Goal: Task Accomplishment & Management: Use online tool/utility

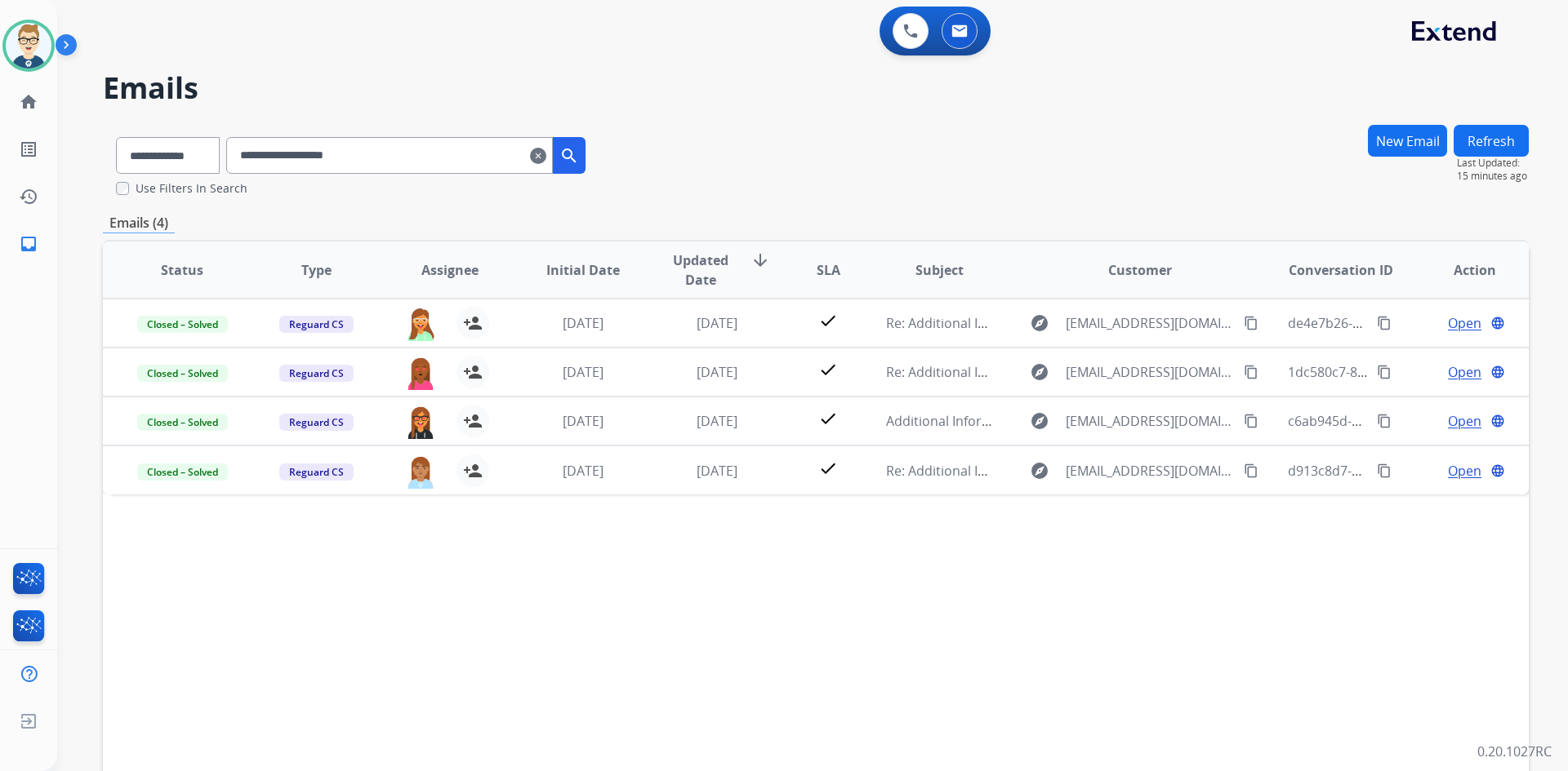
click at [546, 155] on mat-icon "clear" at bounding box center [538, 156] width 16 height 20
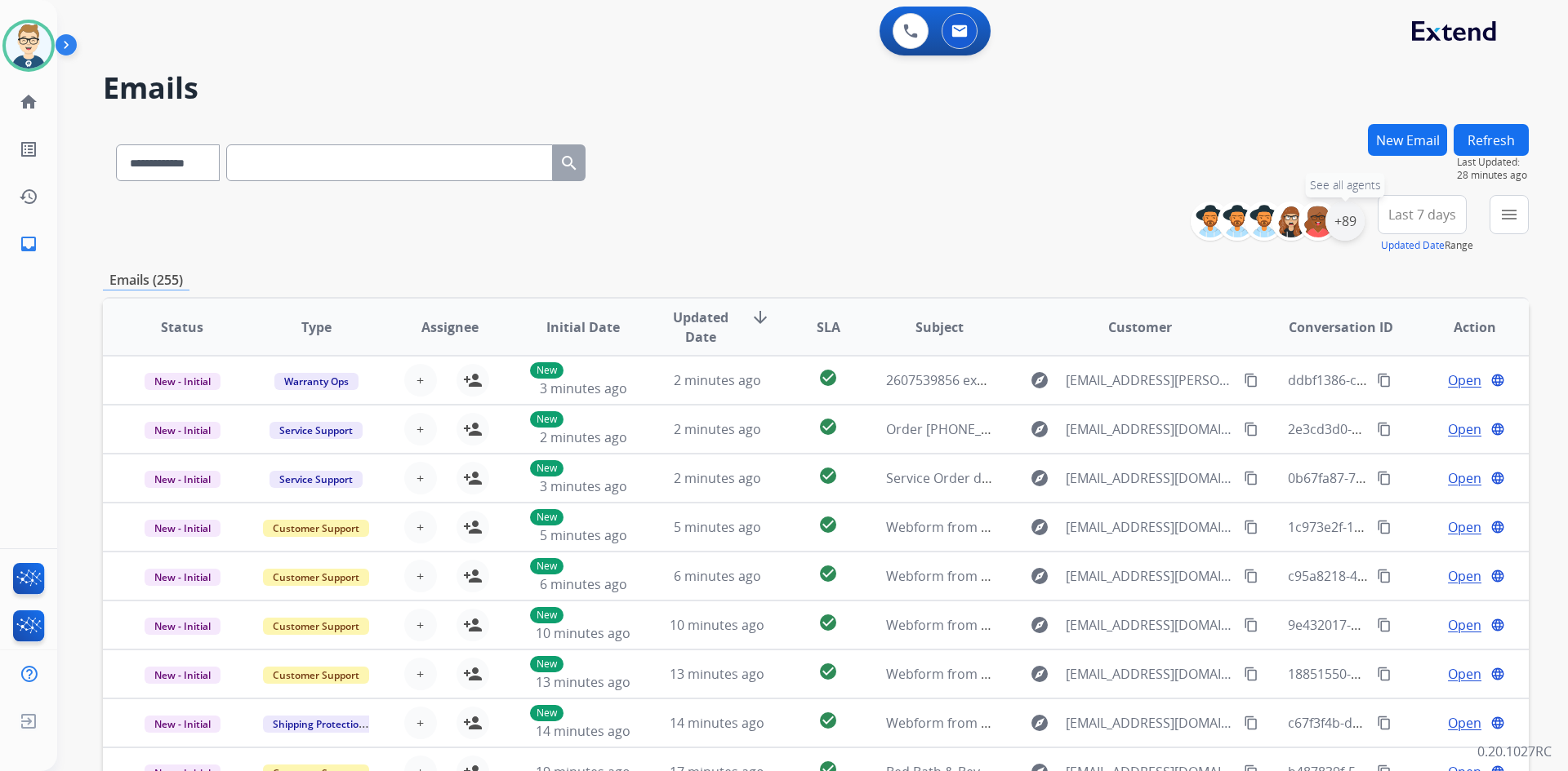
click at [1348, 216] on div "+89" at bounding box center [1344, 220] width 39 height 39
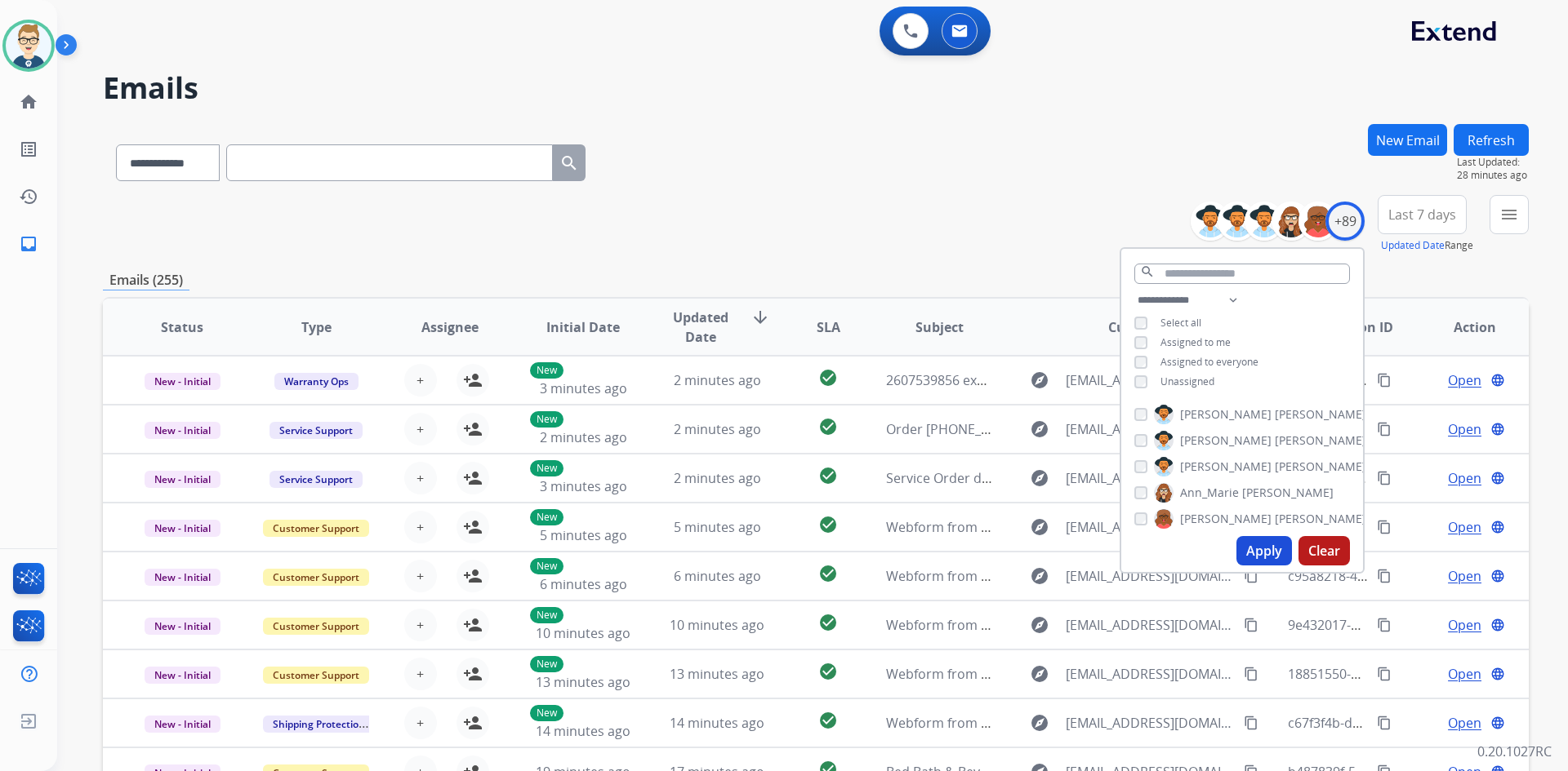
click at [1267, 550] on button "Apply" at bounding box center [1264, 551] width 55 height 30
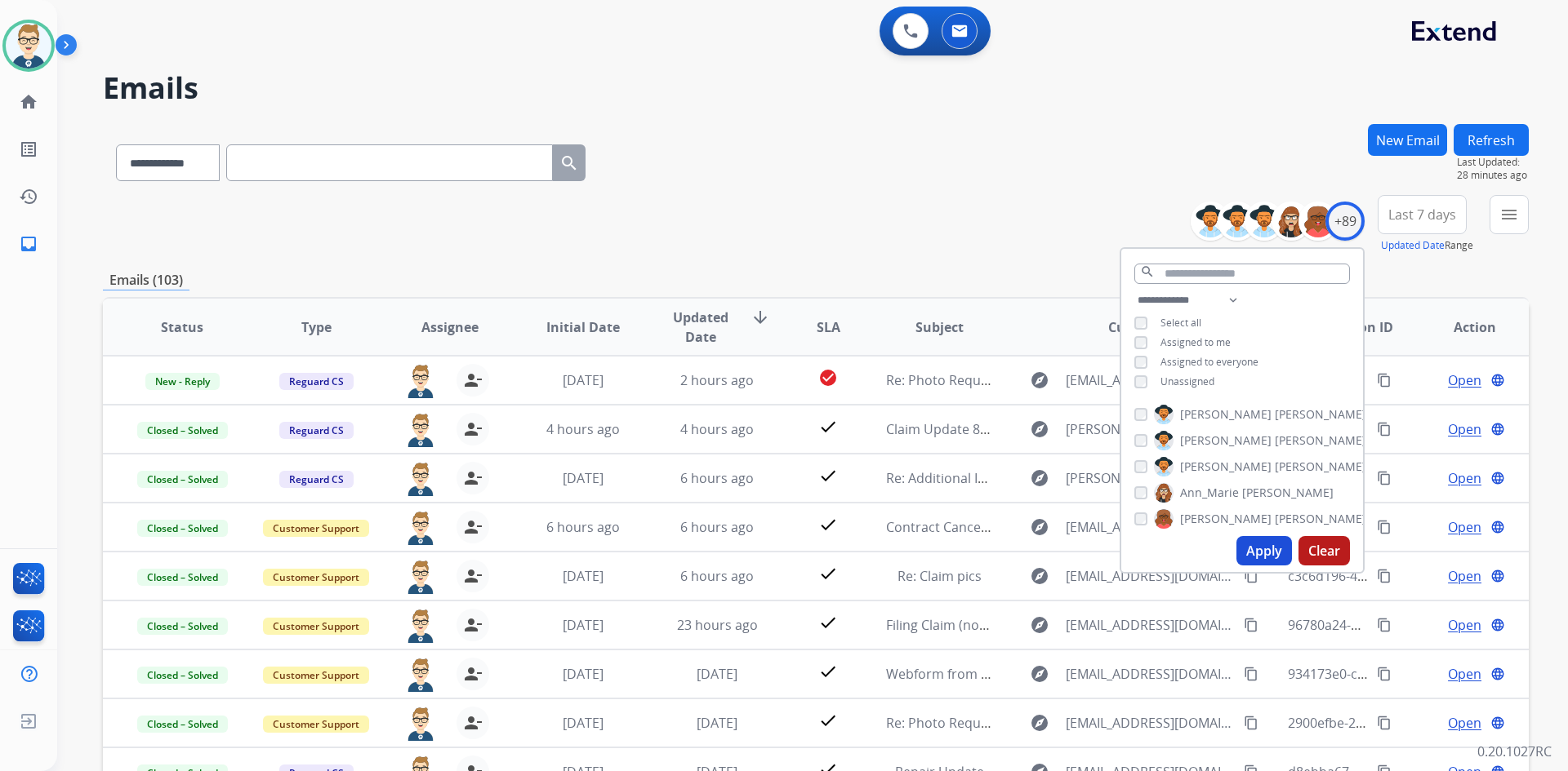
click at [780, 228] on div "**********" at bounding box center [816, 224] width 1425 height 59
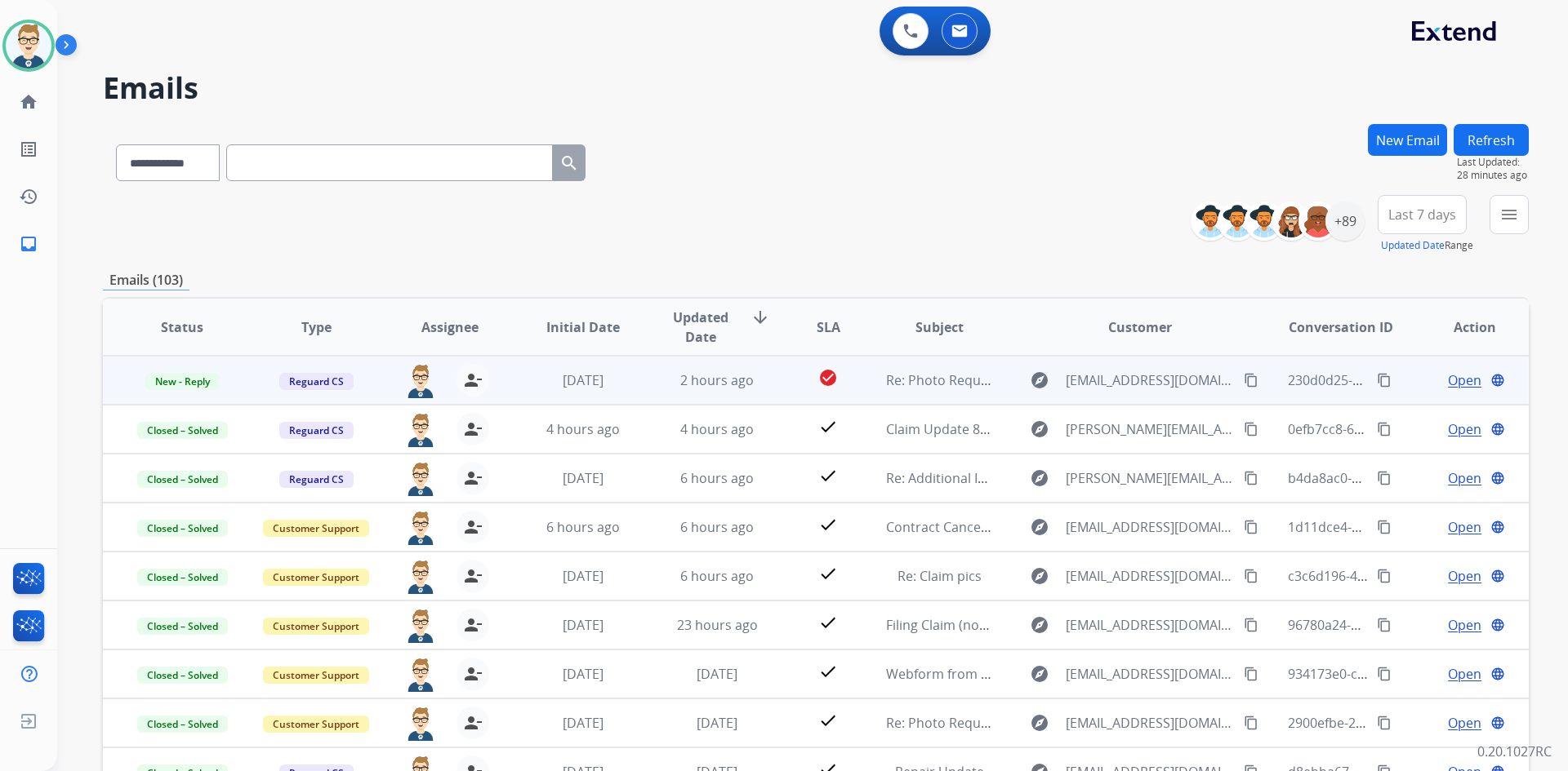
click at [1450, 378] on span "Open" at bounding box center [1464, 380] width 33 height 20
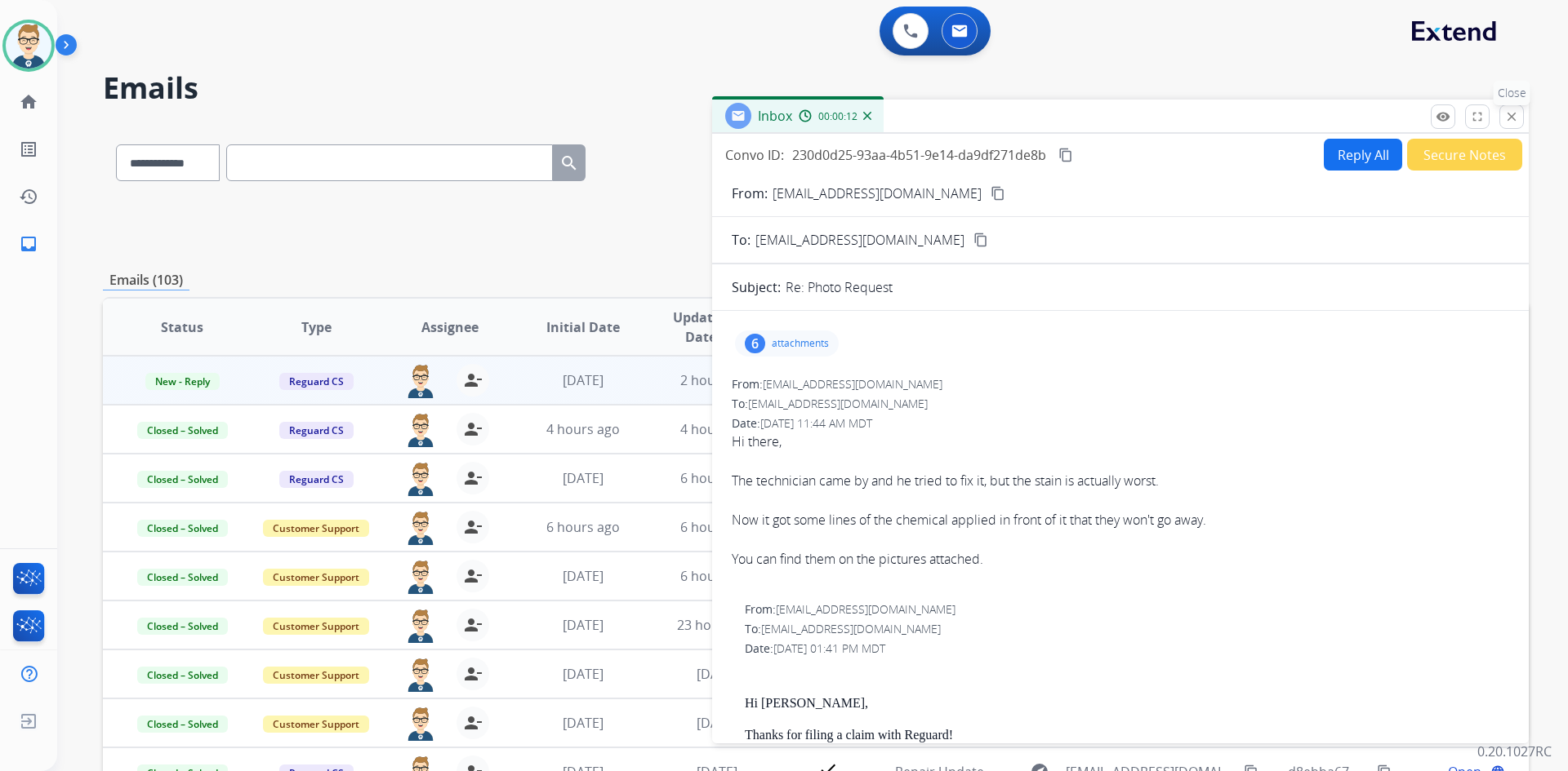
click at [1511, 116] on mat-icon "close" at bounding box center [1511, 116] width 14 height 14
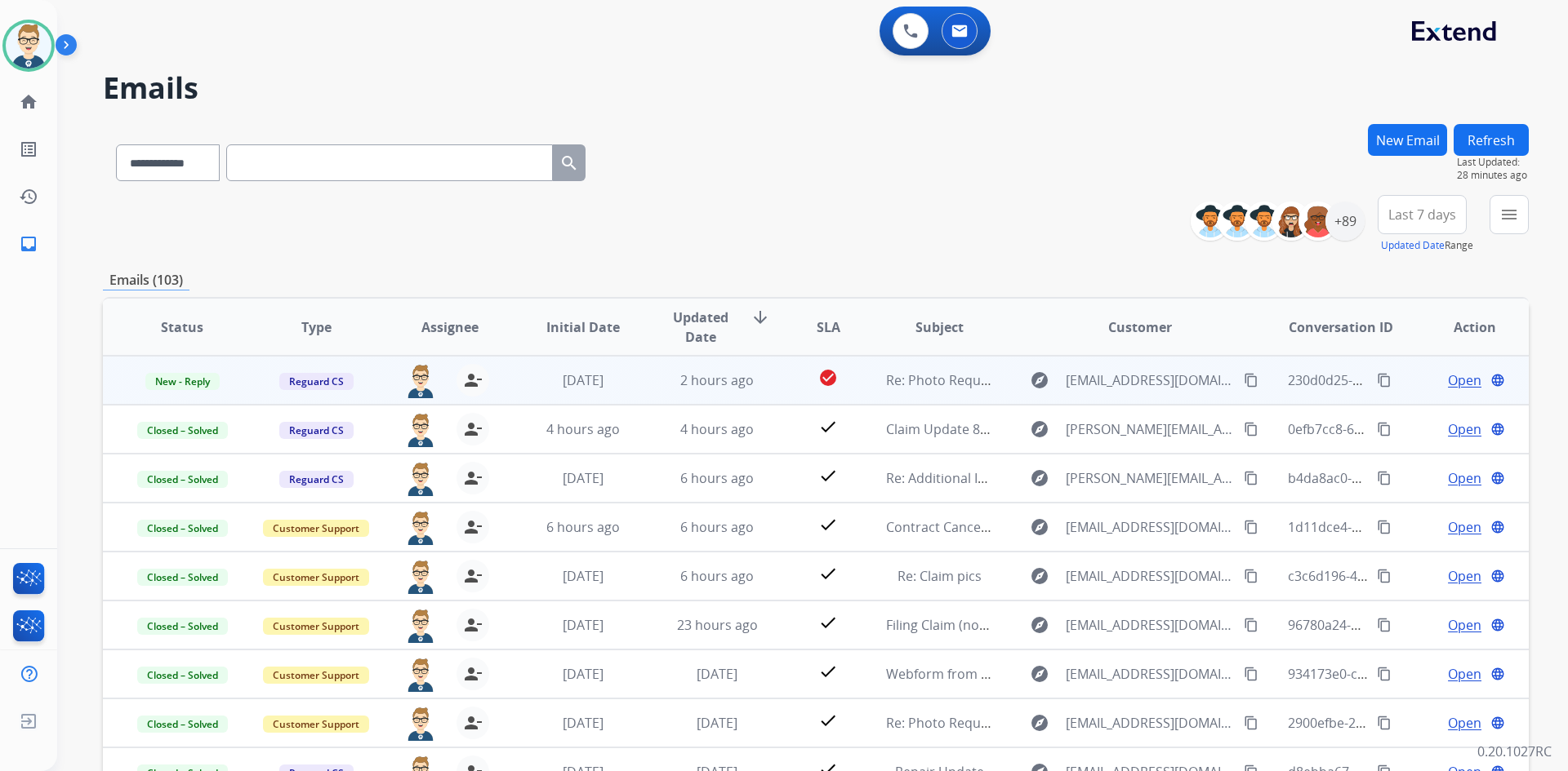
click at [1377, 376] on mat-icon "content_copy" at bounding box center [1384, 380] width 14 height 14
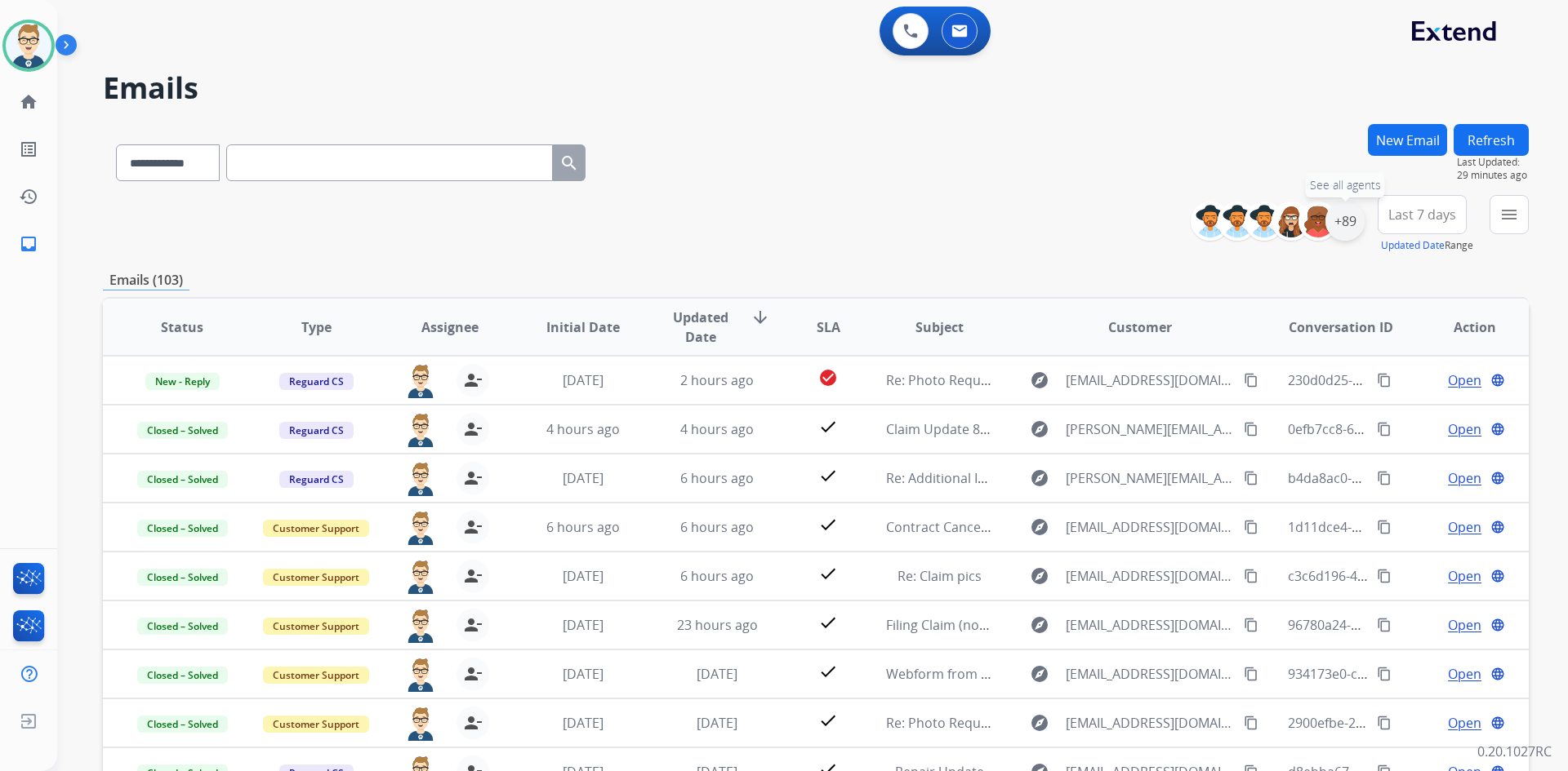
click at [1354, 219] on div "+89" at bounding box center [1344, 220] width 39 height 39
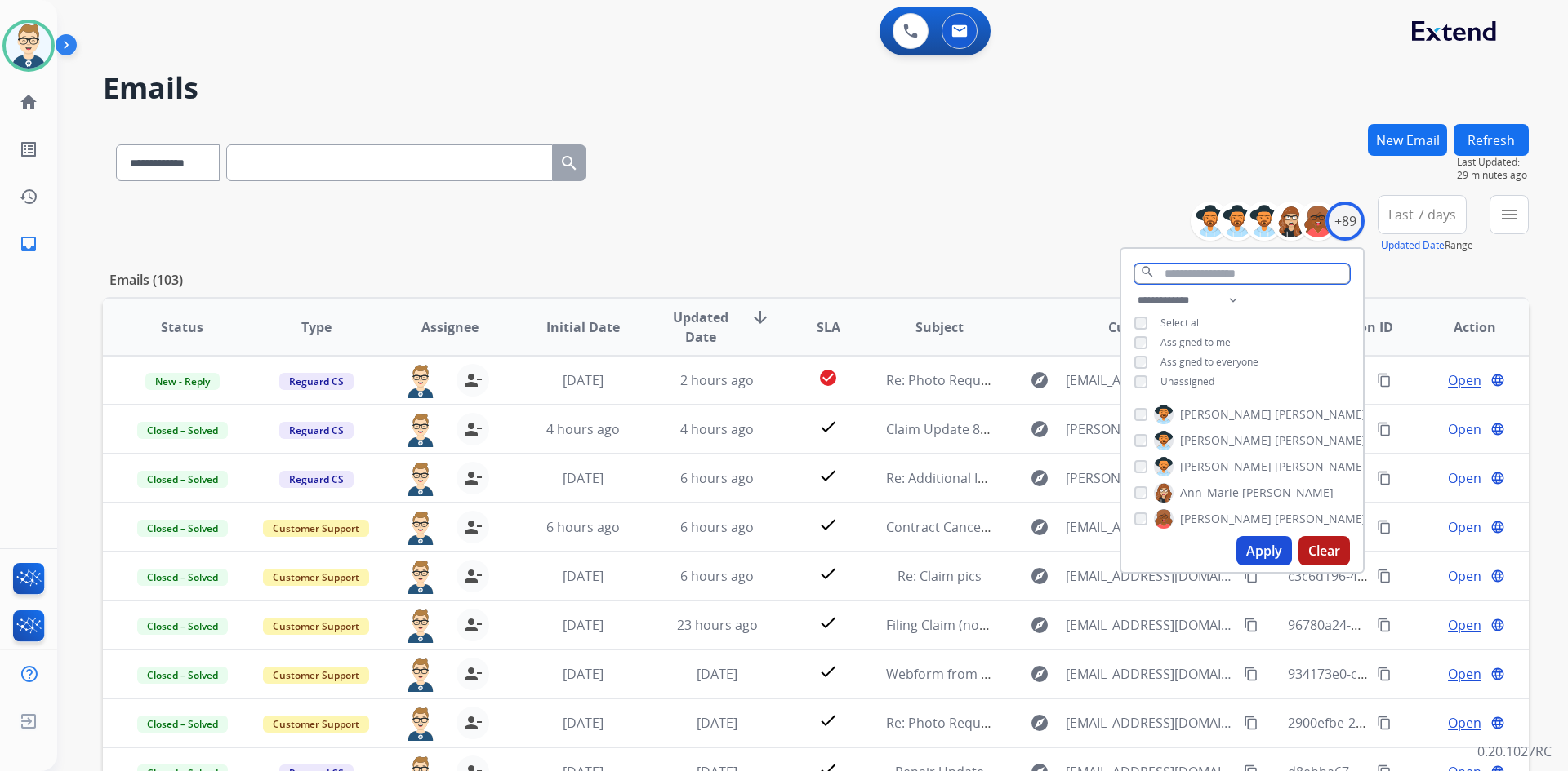
click at [1225, 274] on input "text" at bounding box center [1242, 274] width 216 height 21
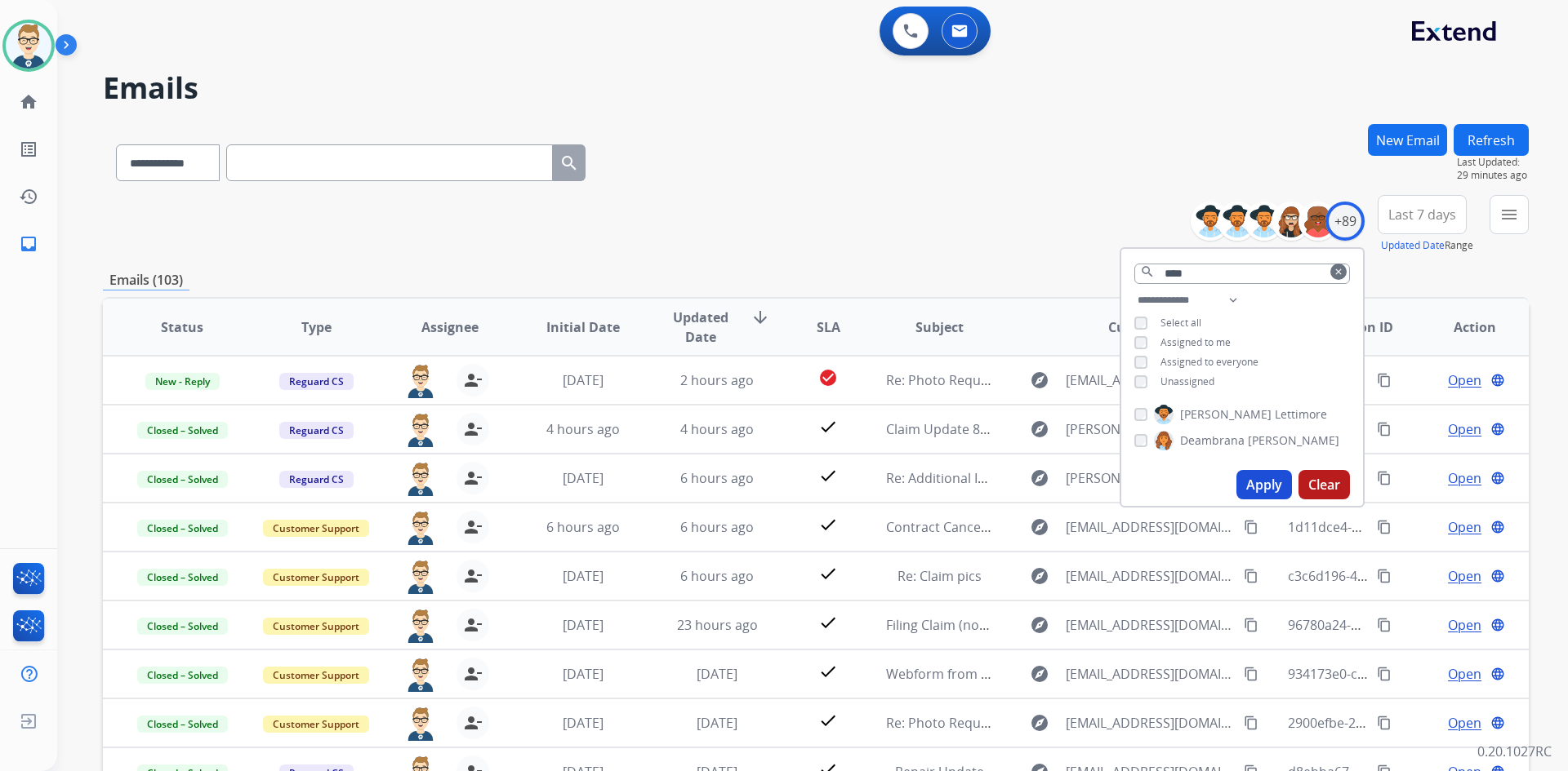
click at [1242, 480] on button "Apply" at bounding box center [1264, 485] width 55 height 30
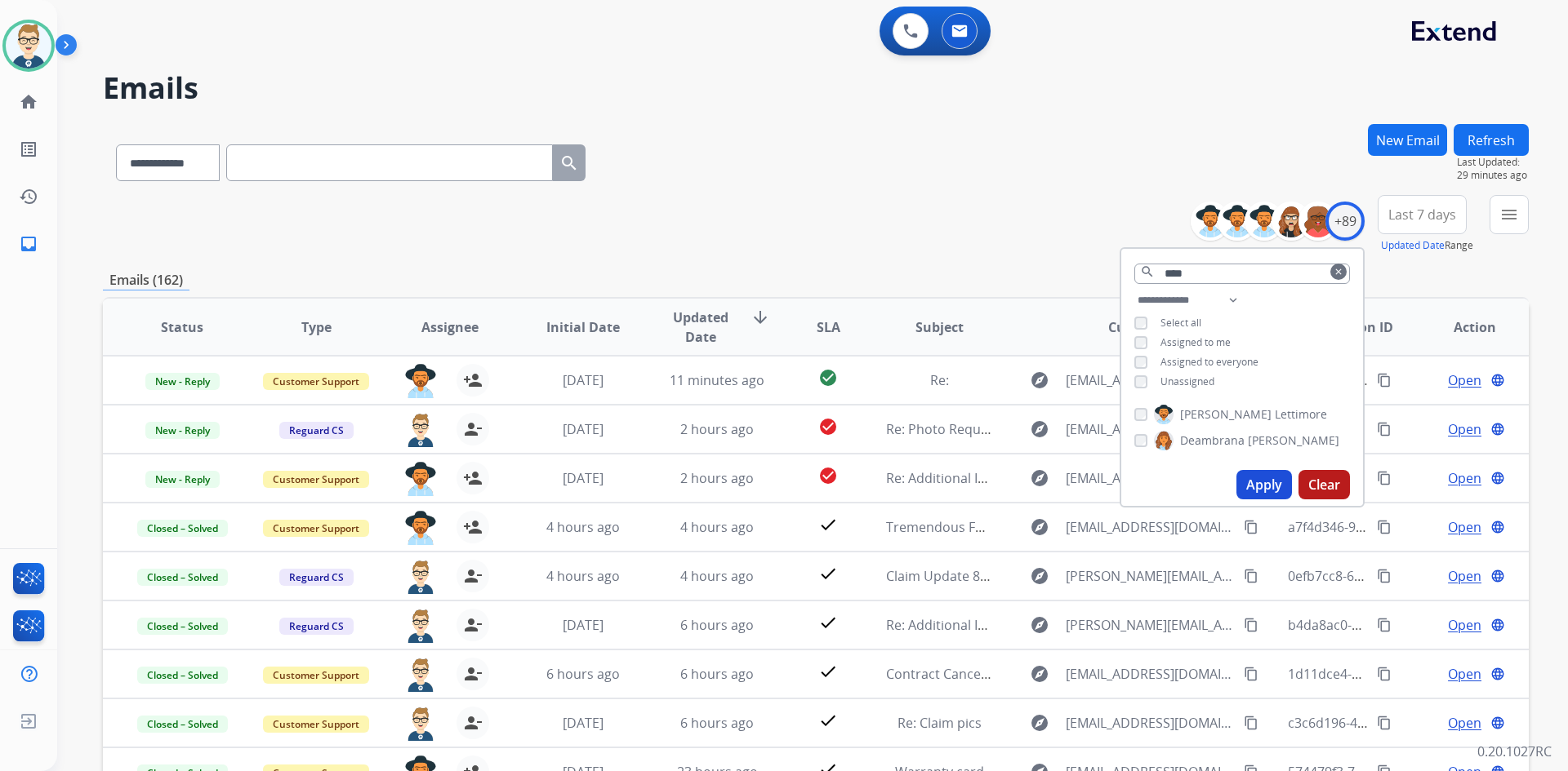
click at [889, 217] on div "**********" at bounding box center [816, 224] width 1425 height 59
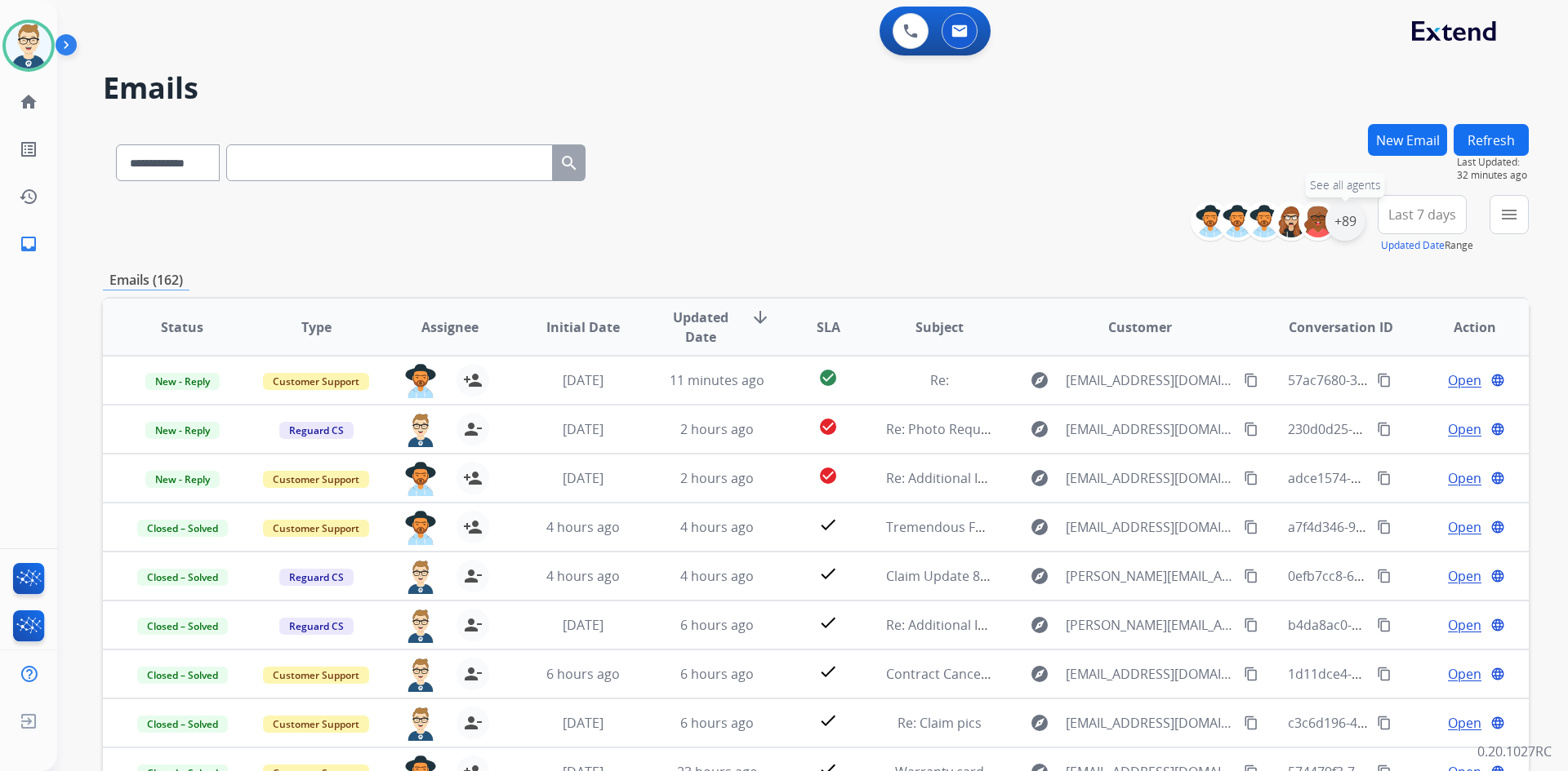
click at [1347, 224] on div "+89" at bounding box center [1344, 220] width 39 height 39
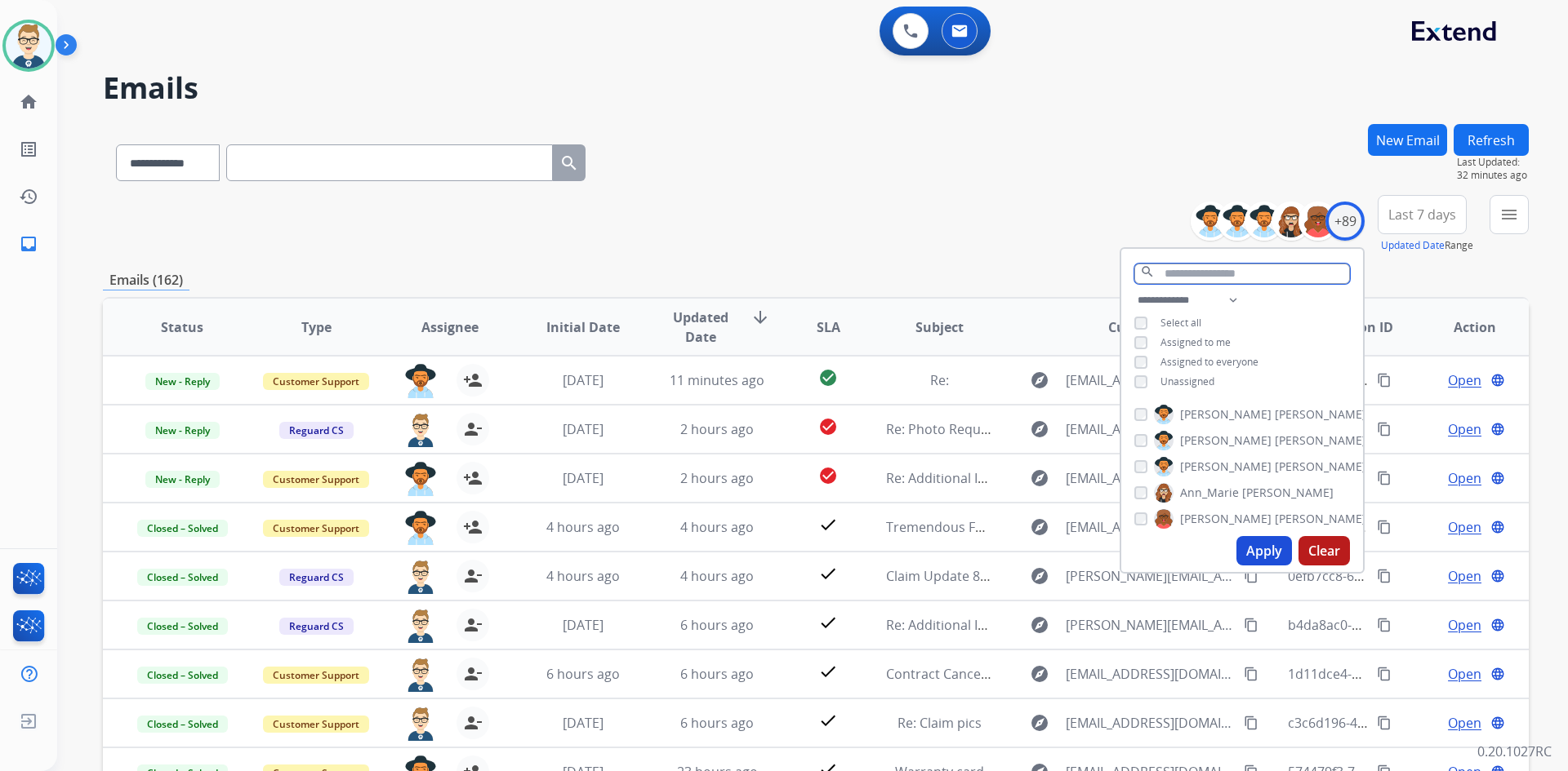
click at [1213, 272] on input "text" at bounding box center [1242, 274] width 216 height 21
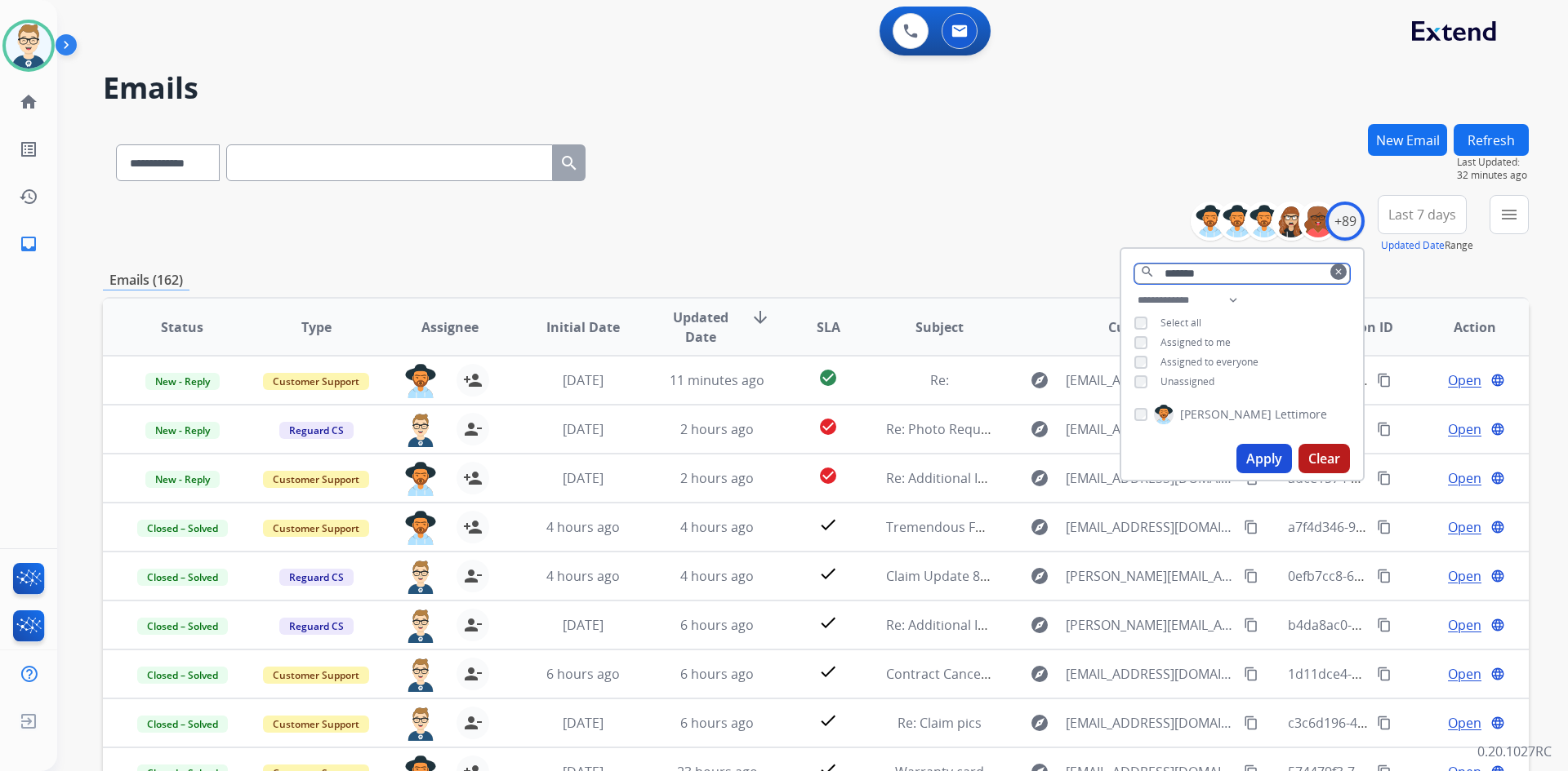
type input "*******"
click at [1243, 449] on button "Apply" at bounding box center [1264, 459] width 55 height 30
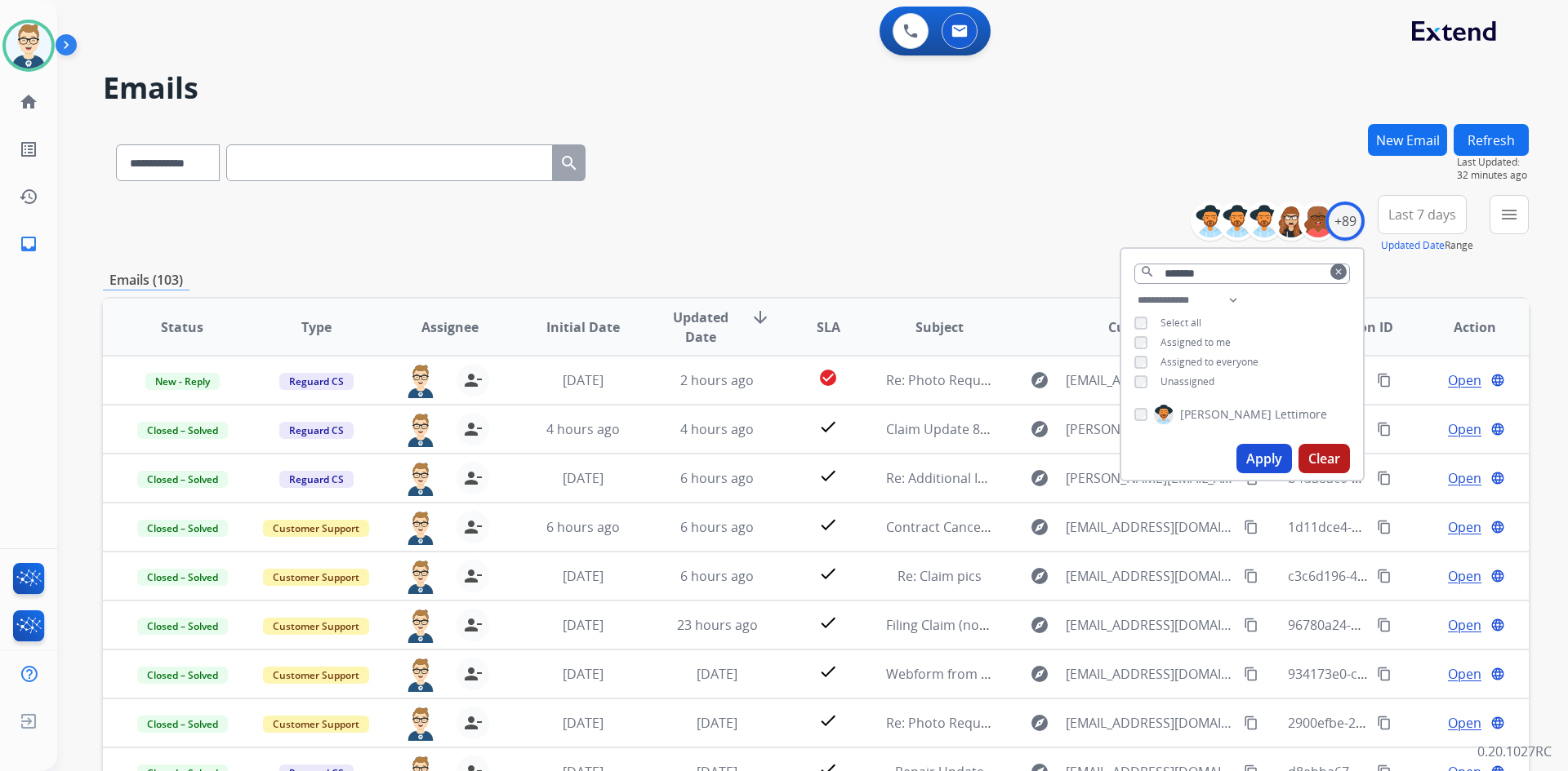
click at [824, 177] on div "**********" at bounding box center [816, 159] width 1425 height 71
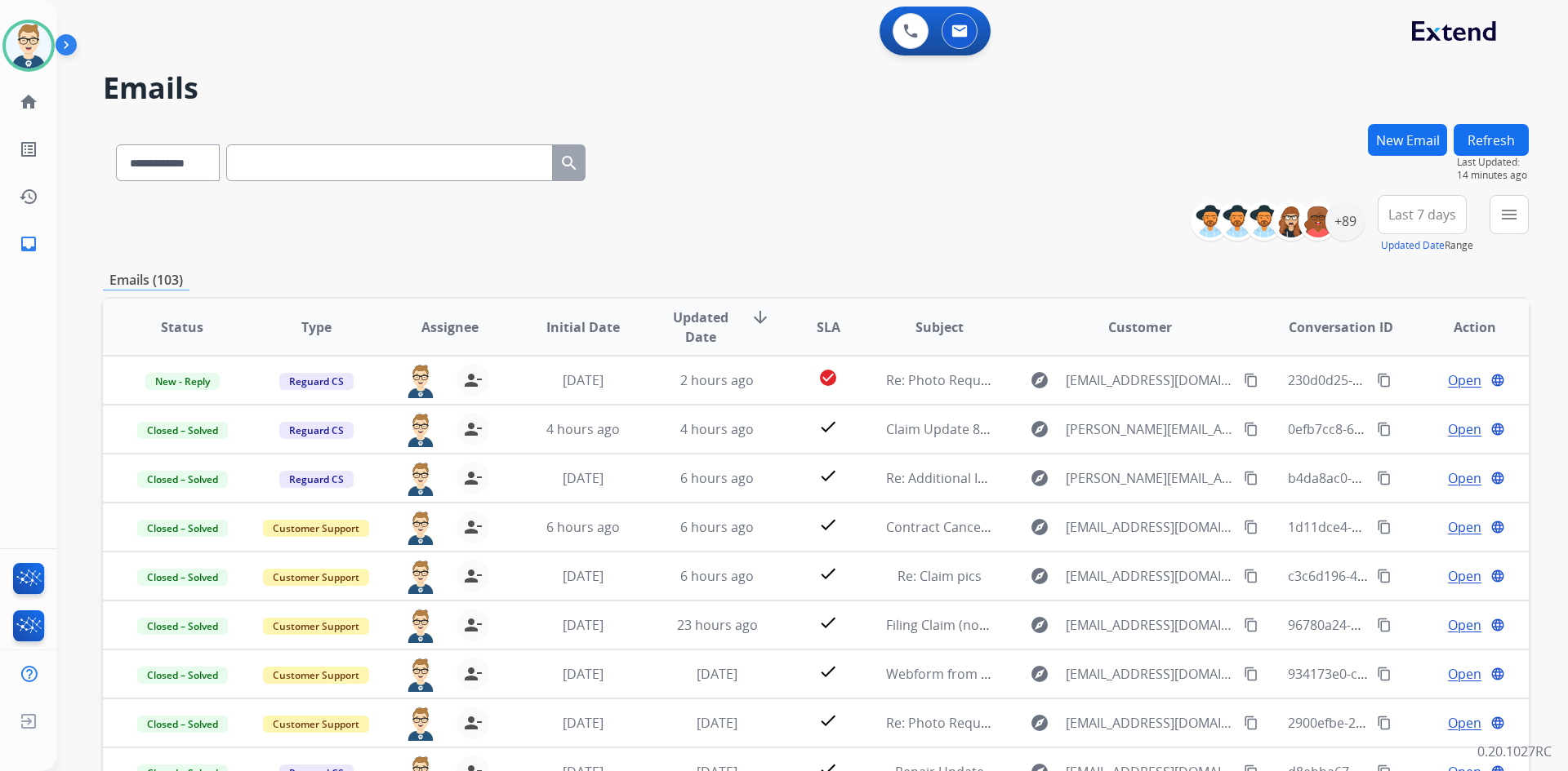
click at [1471, 130] on button "Refresh" at bounding box center [1490, 139] width 75 height 32
click at [20, 42] on img at bounding box center [28, 45] width 46 height 46
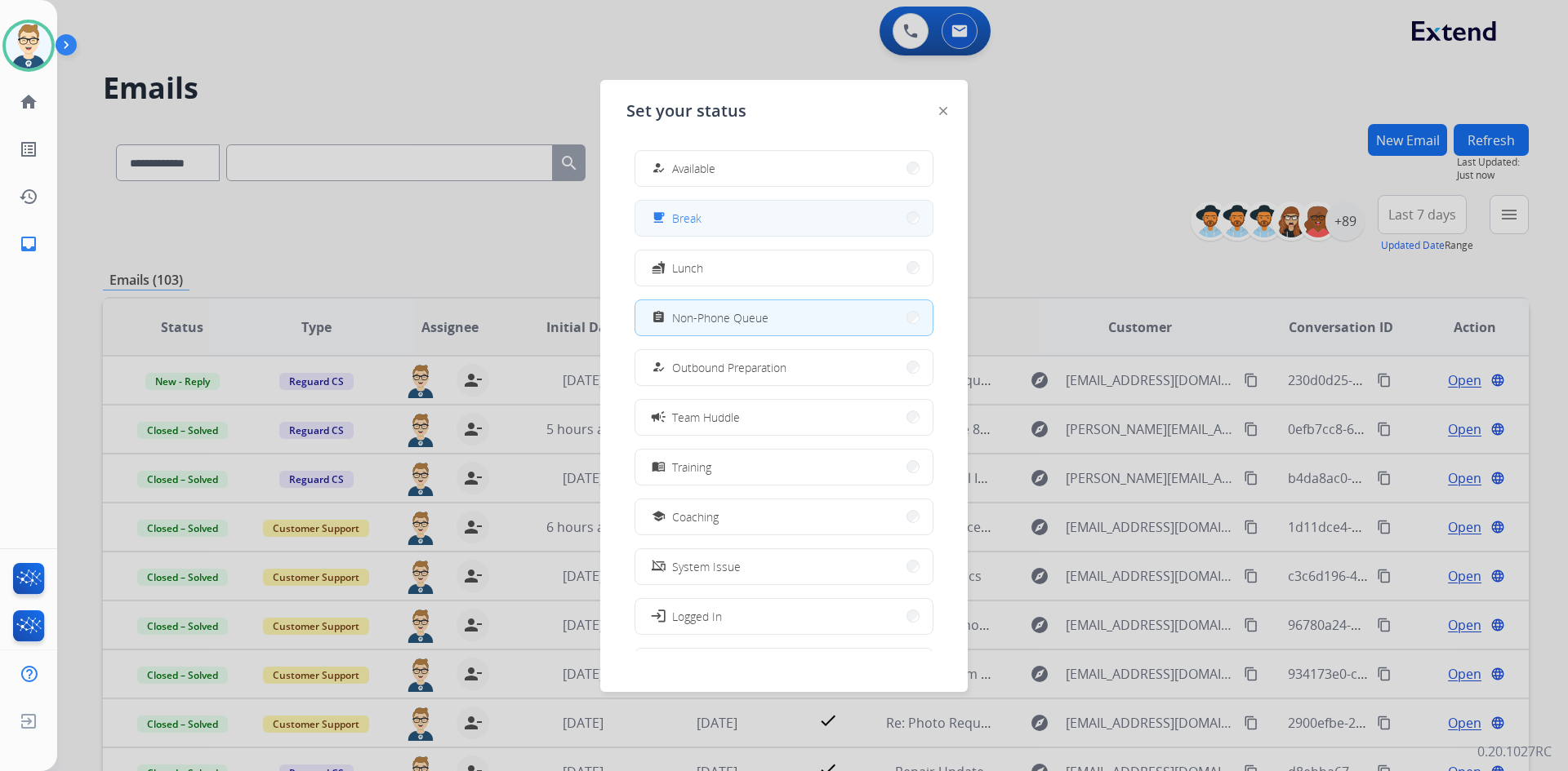
click at [761, 221] on button "free_breakfast Break" at bounding box center [783, 218] width 297 height 35
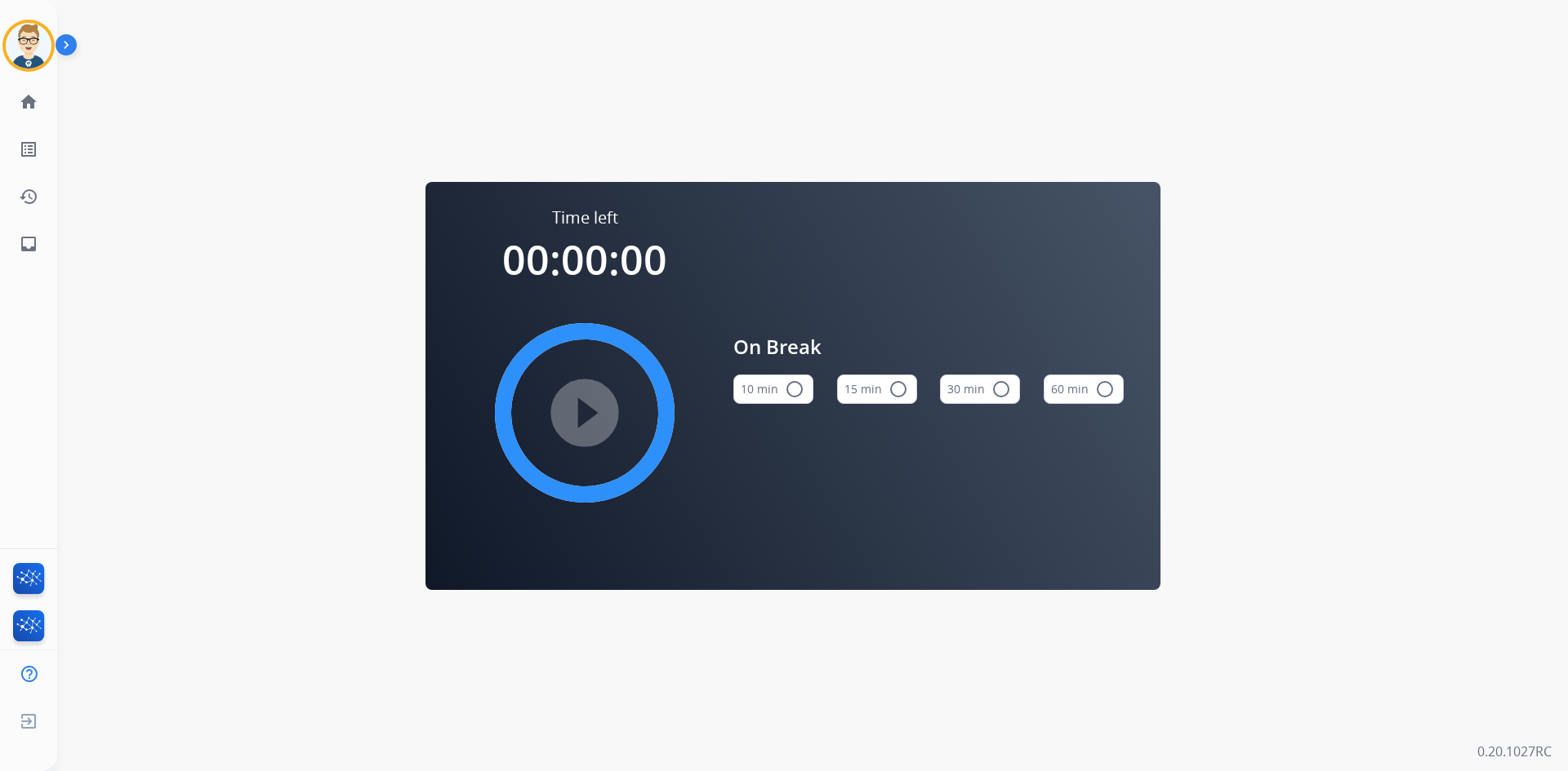
click at [889, 394] on mat-icon "radio_button_unchecked" at bounding box center [899, 389] width 20 height 20
click at [575, 423] on mat-icon "play_circle_filled" at bounding box center [584, 413] width 20 height 20
click at [25, 45] on img at bounding box center [28, 45] width 46 height 46
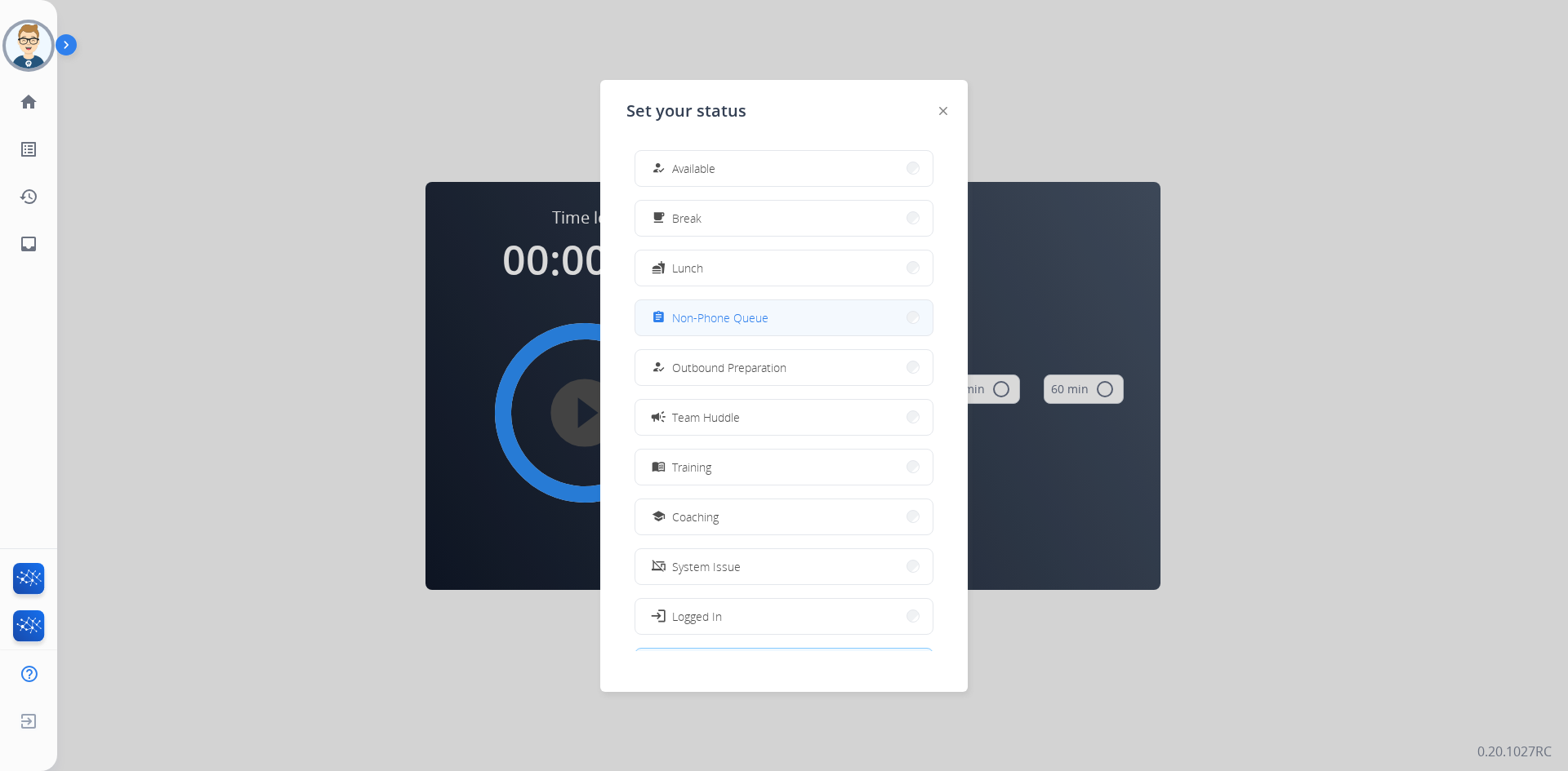
click at [781, 322] on button "assignment Non-Phone Queue" at bounding box center [783, 318] width 297 height 35
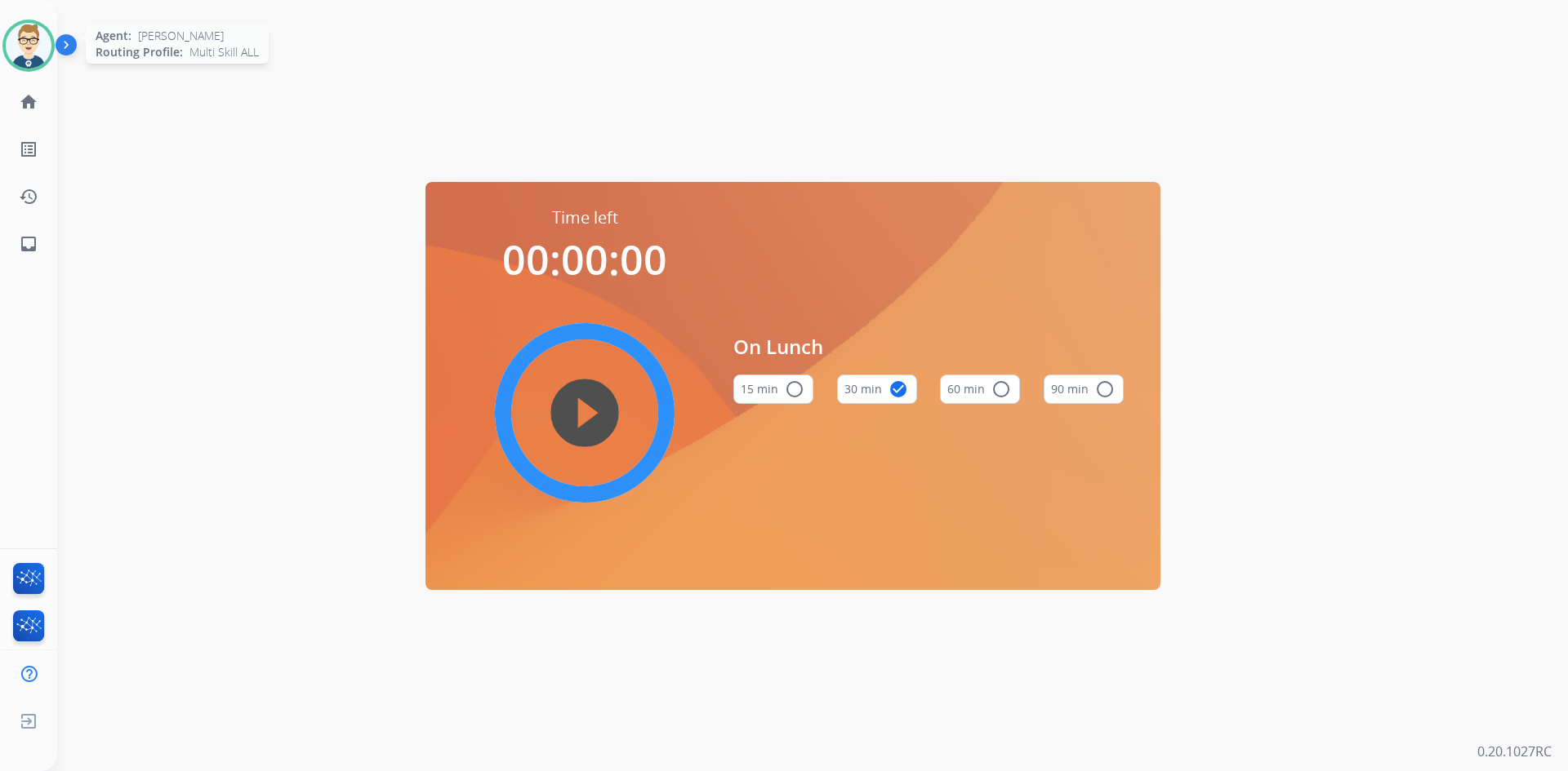
click at [22, 55] on img at bounding box center [28, 45] width 46 height 46
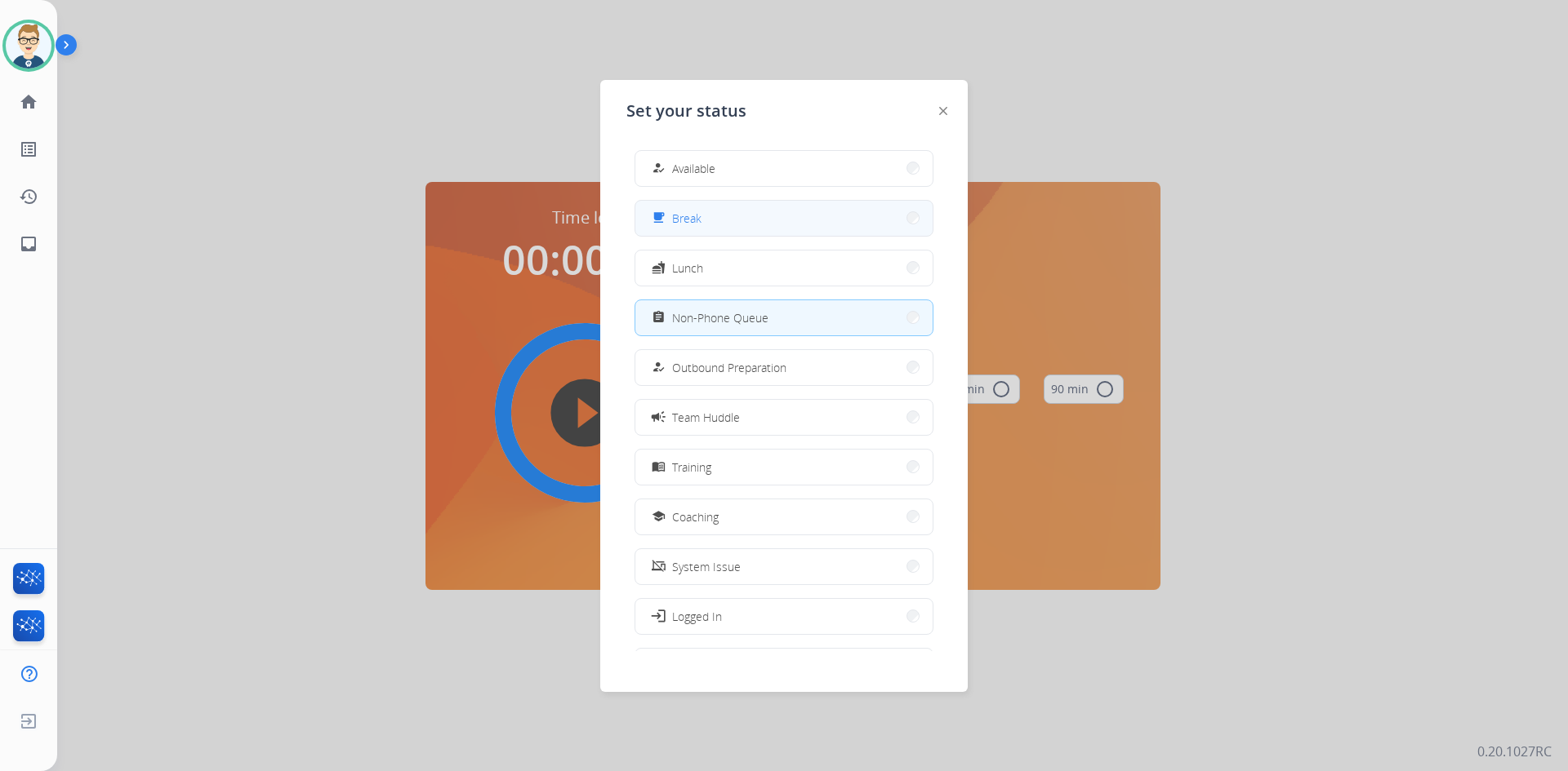
click at [703, 216] on button "free_breakfast Break" at bounding box center [783, 218] width 297 height 35
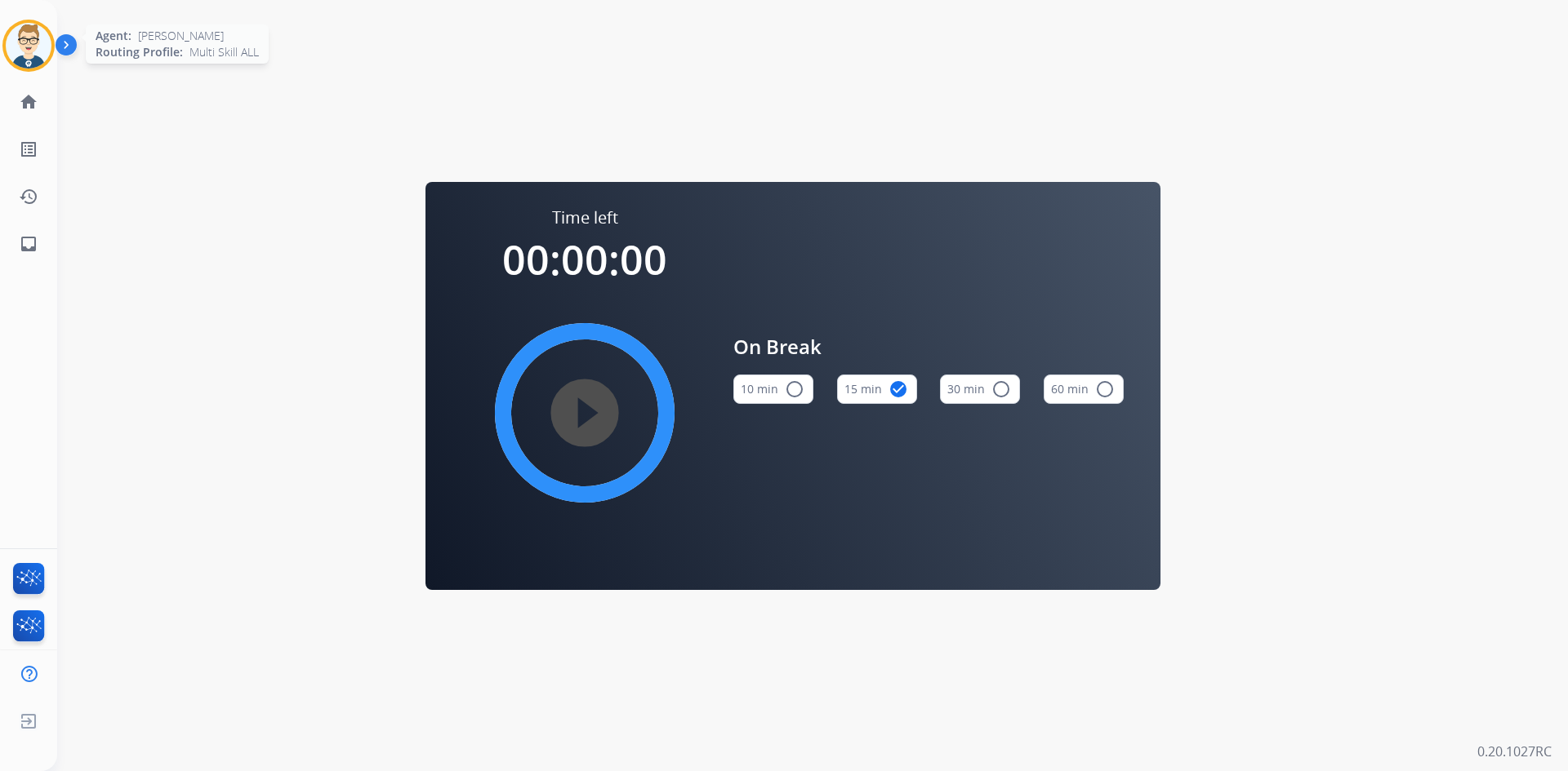
click at [44, 35] on img at bounding box center [28, 45] width 46 height 46
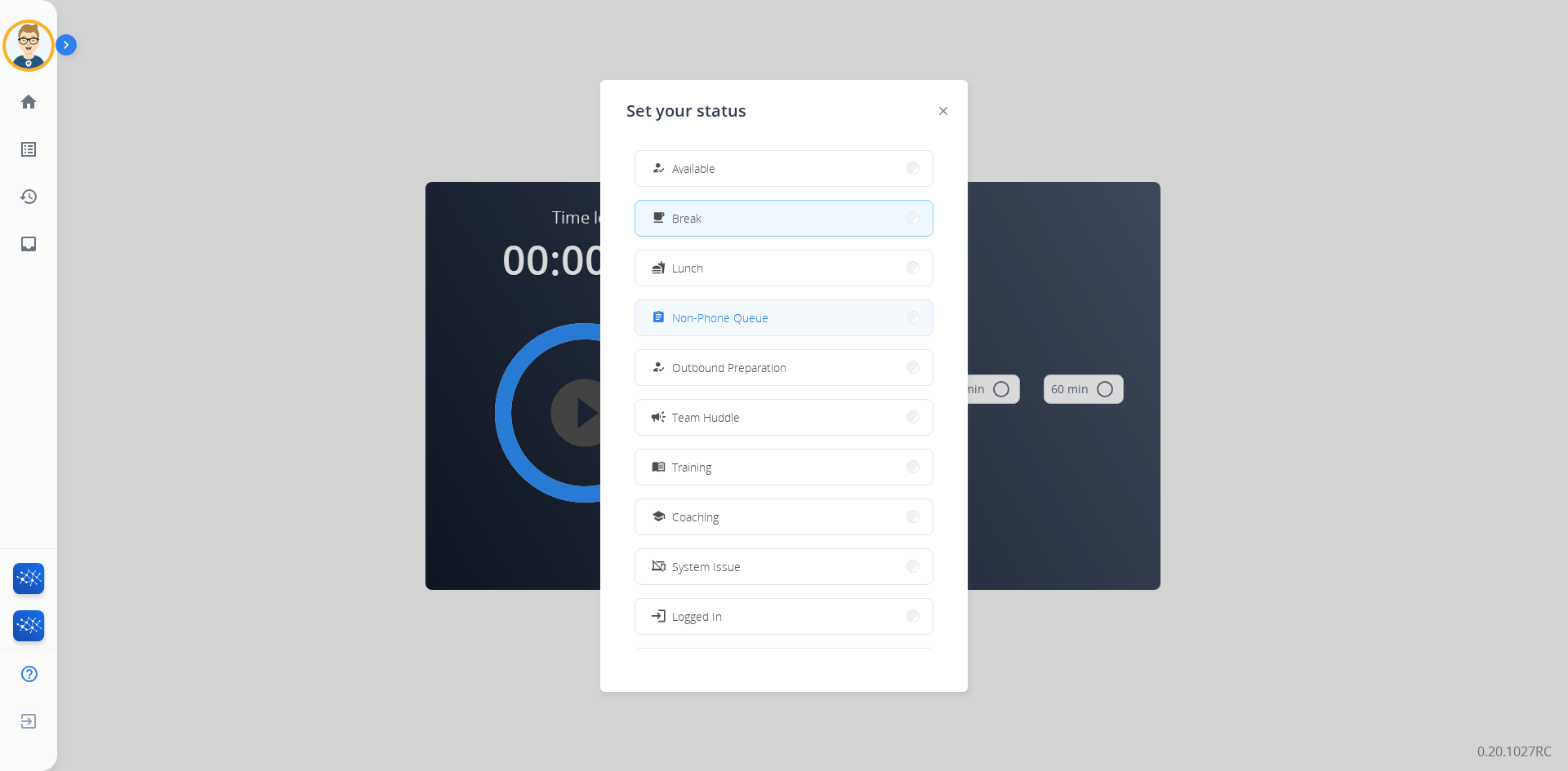
click at [703, 311] on span "Non-Phone Queue" at bounding box center [720, 318] width 97 height 17
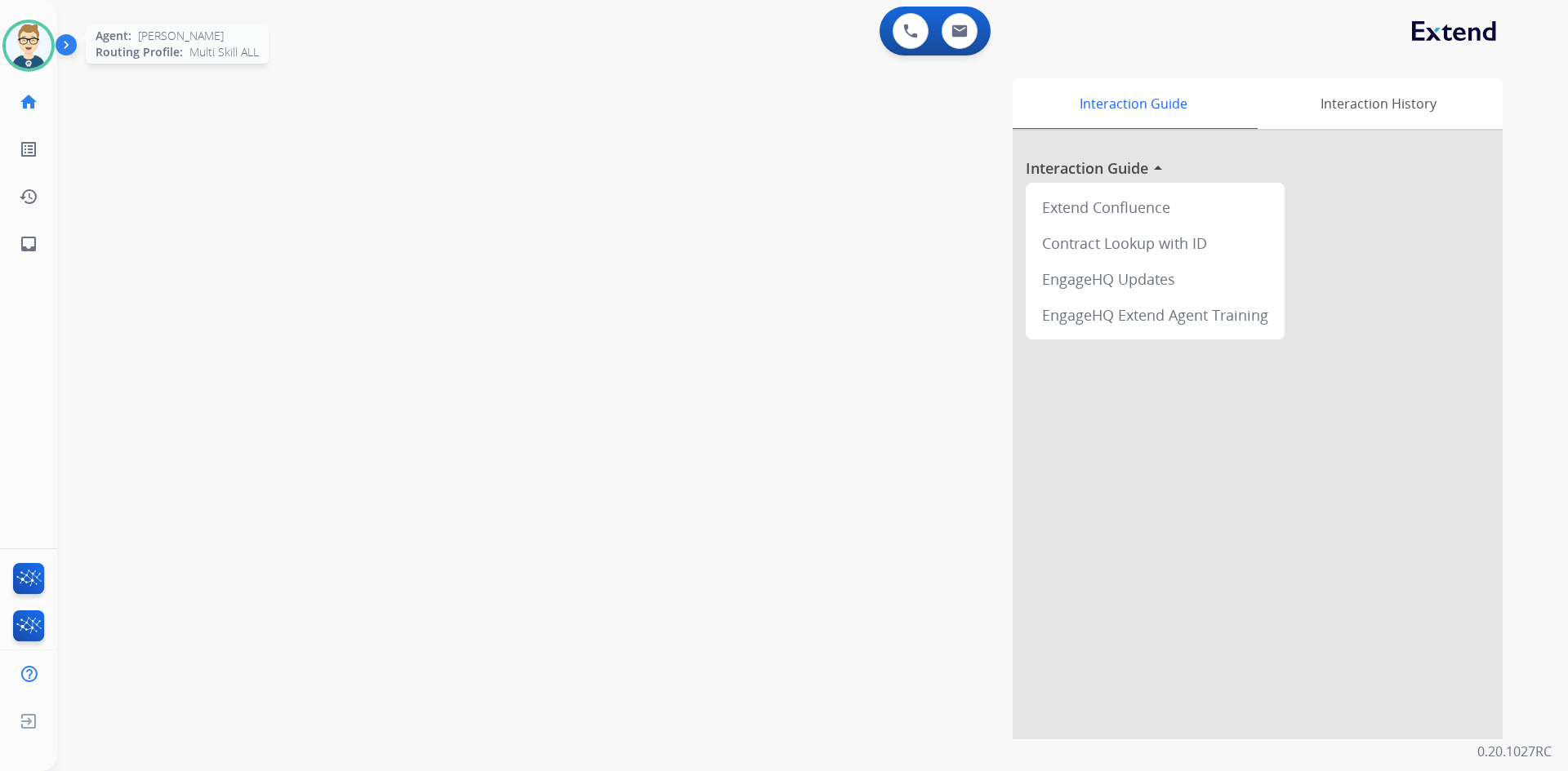
click at [22, 46] on img at bounding box center [28, 45] width 46 height 46
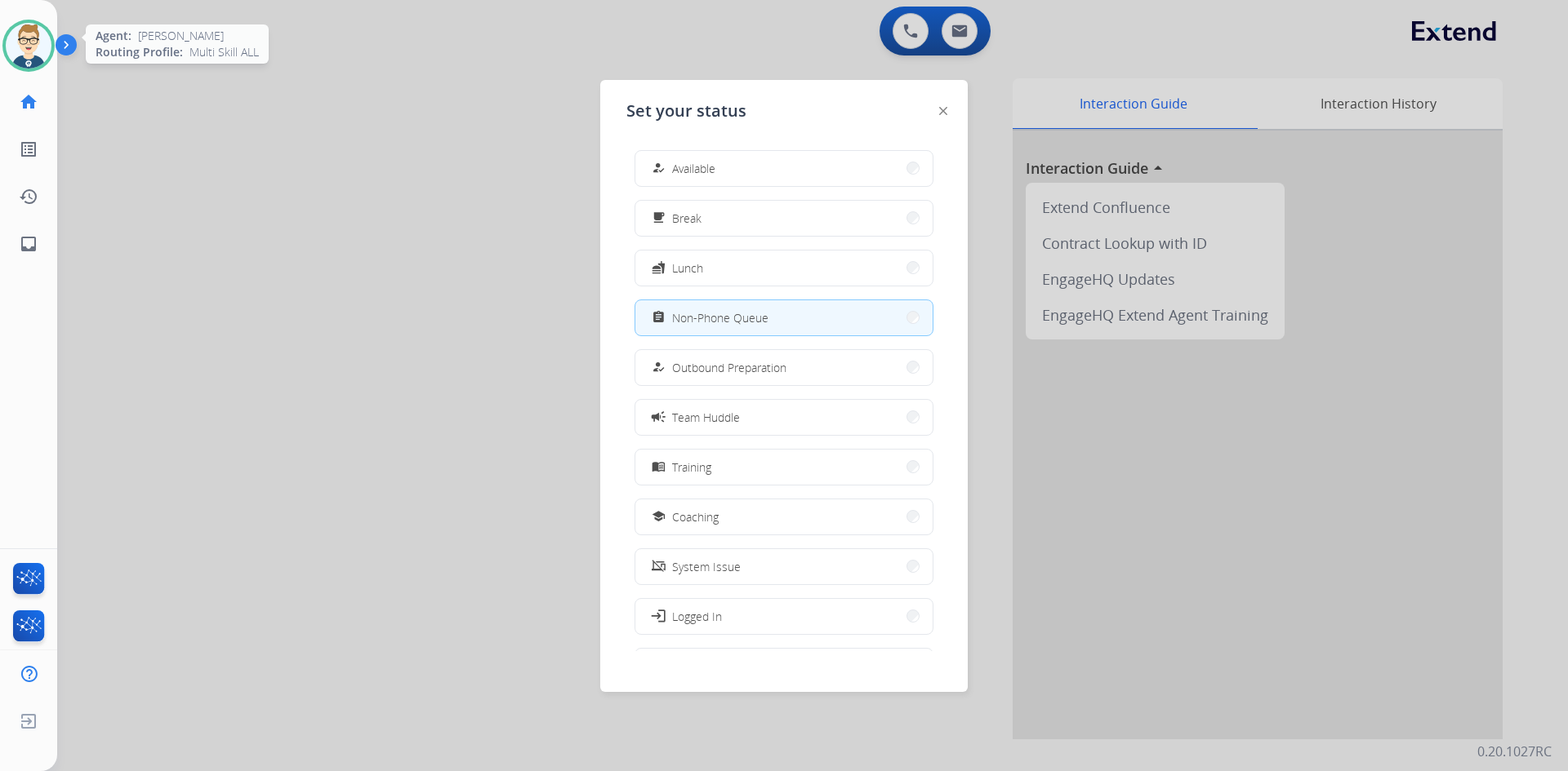
click at [22, 46] on img at bounding box center [28, 45] width 46 height 46
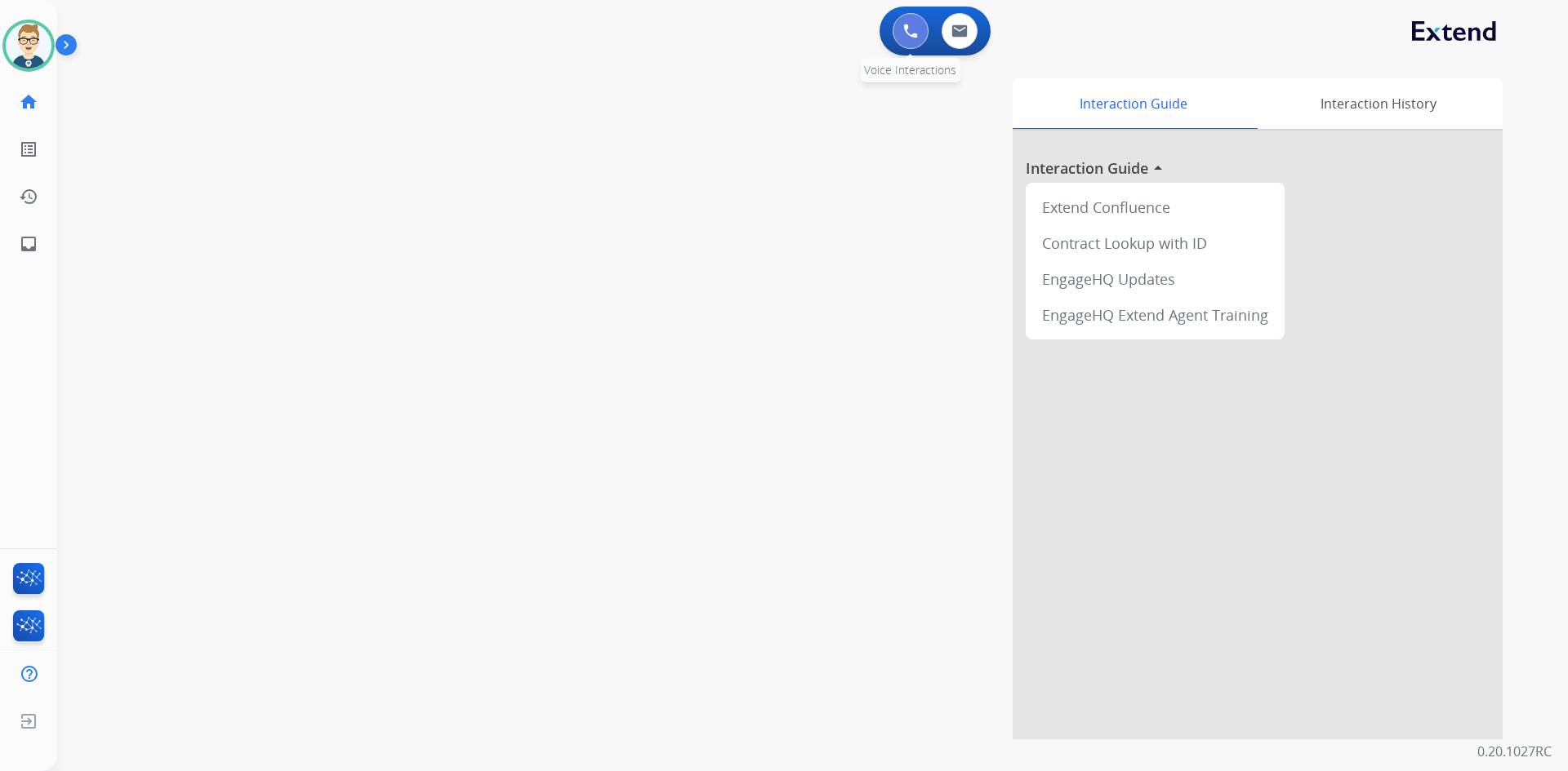
click at [911, 25] on img at bounding box center [910, 31] width 14 height 14
click at [902, 34] on button at bounding box center [910, 31] width 36 height 36
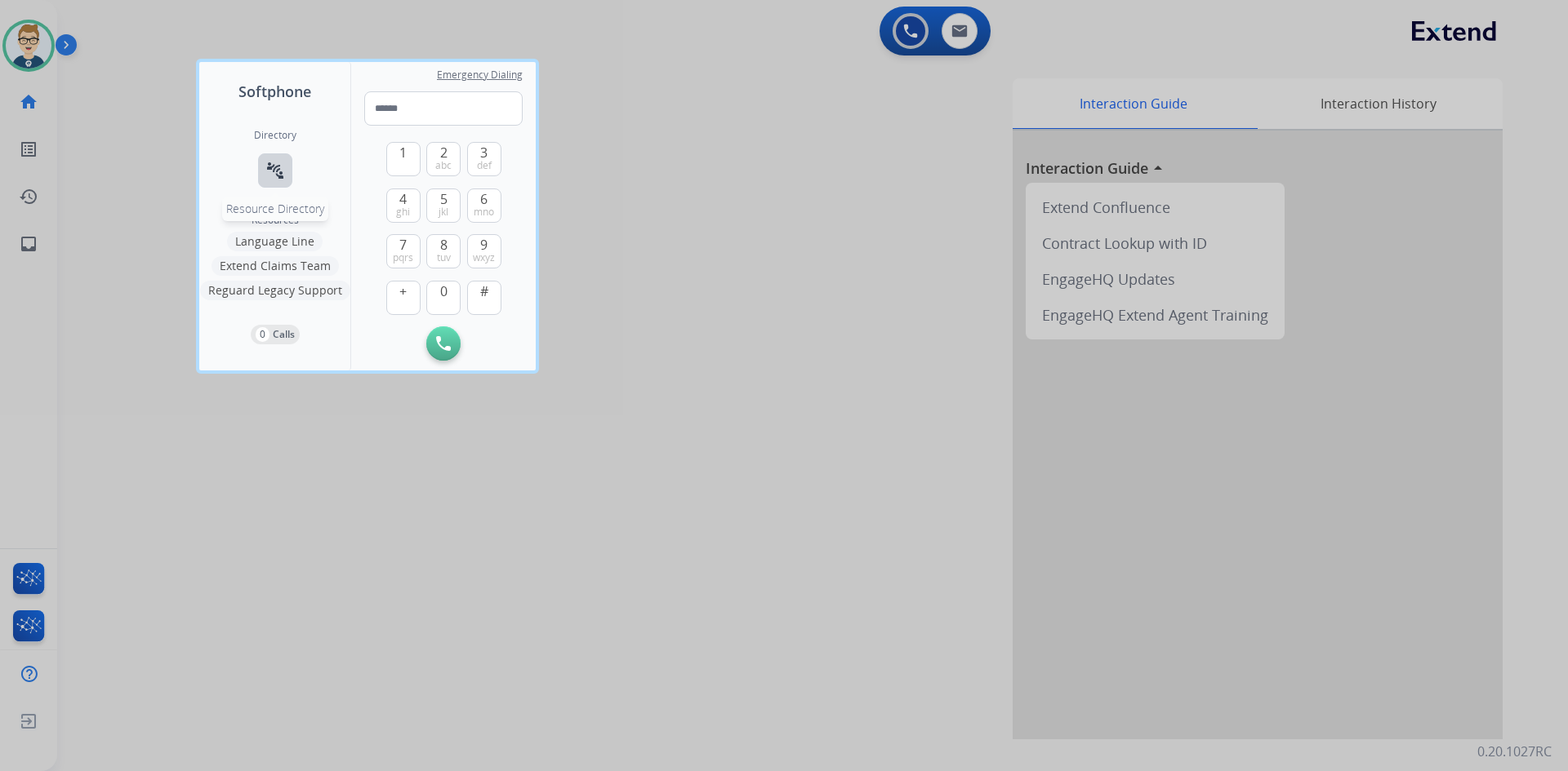
click at [263, 164] on button "connect_without_contact Resource Directory" at bounding box center [275, 171] width 34 height 34
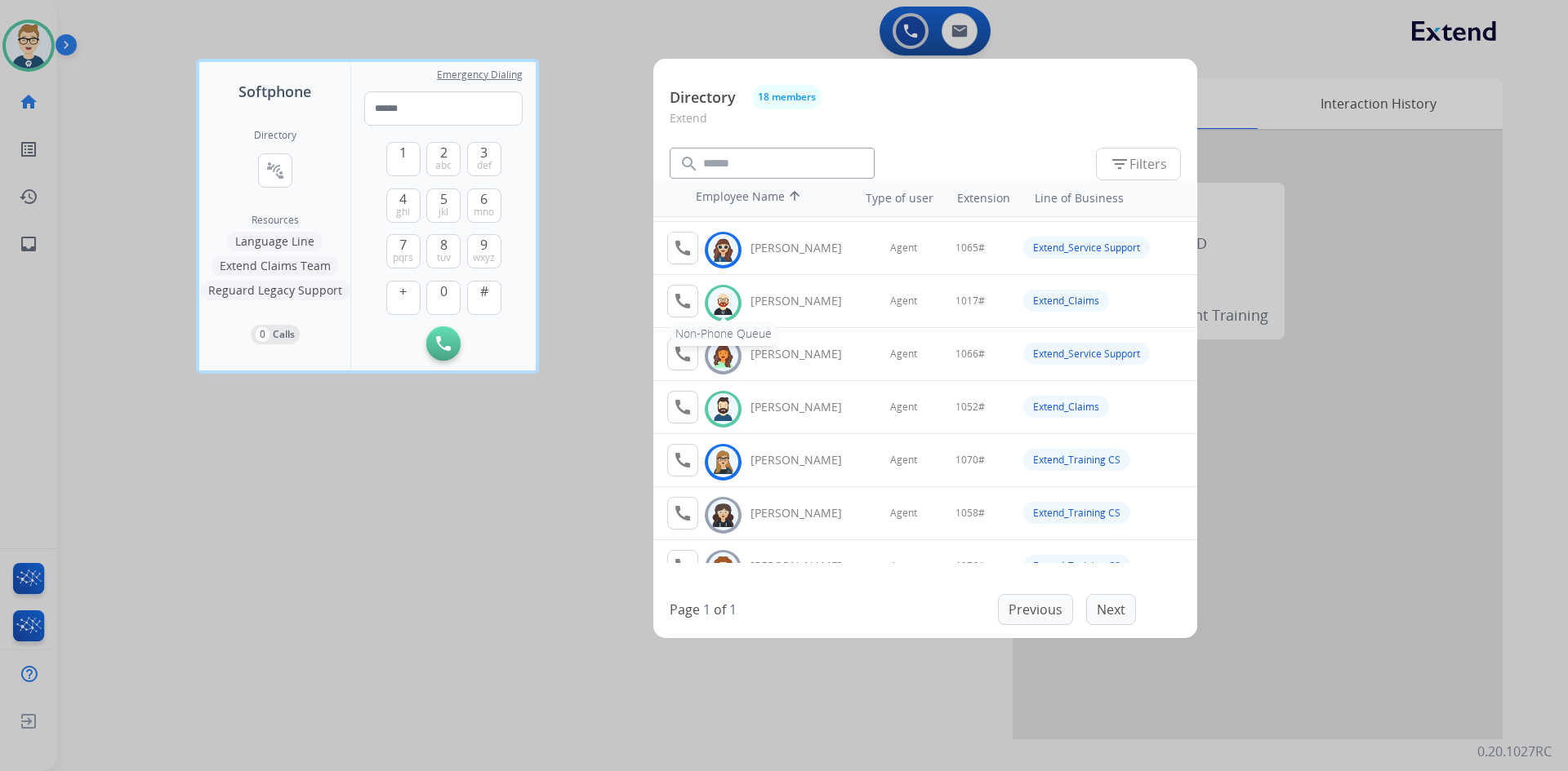
scroll to position [163, 0]
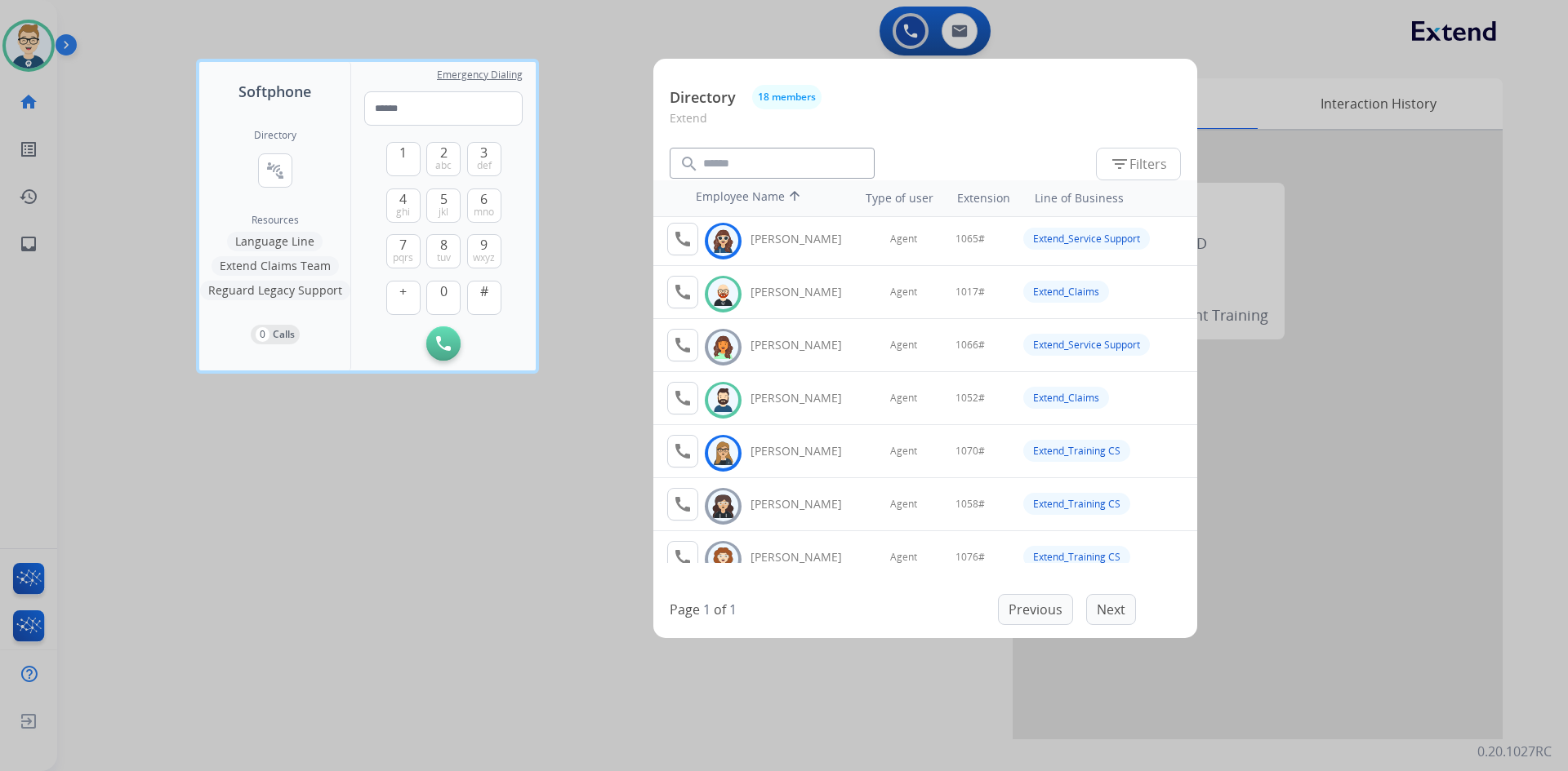
click at [441, 529] on div at bounding box center [784, 386] width 1568 height 771
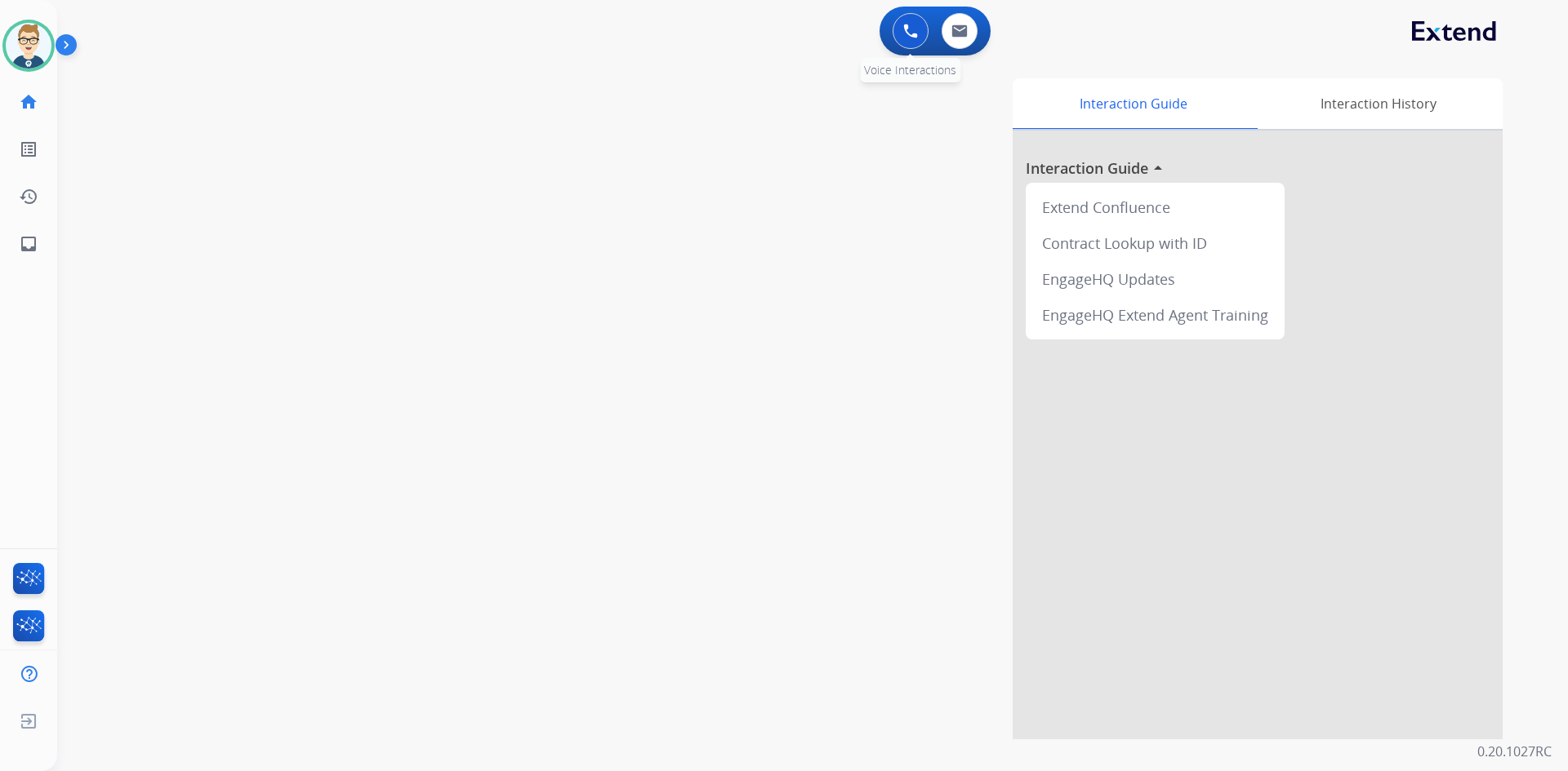
click at [901, 27] on button at bounding box center [910, 31] width 36 height 36
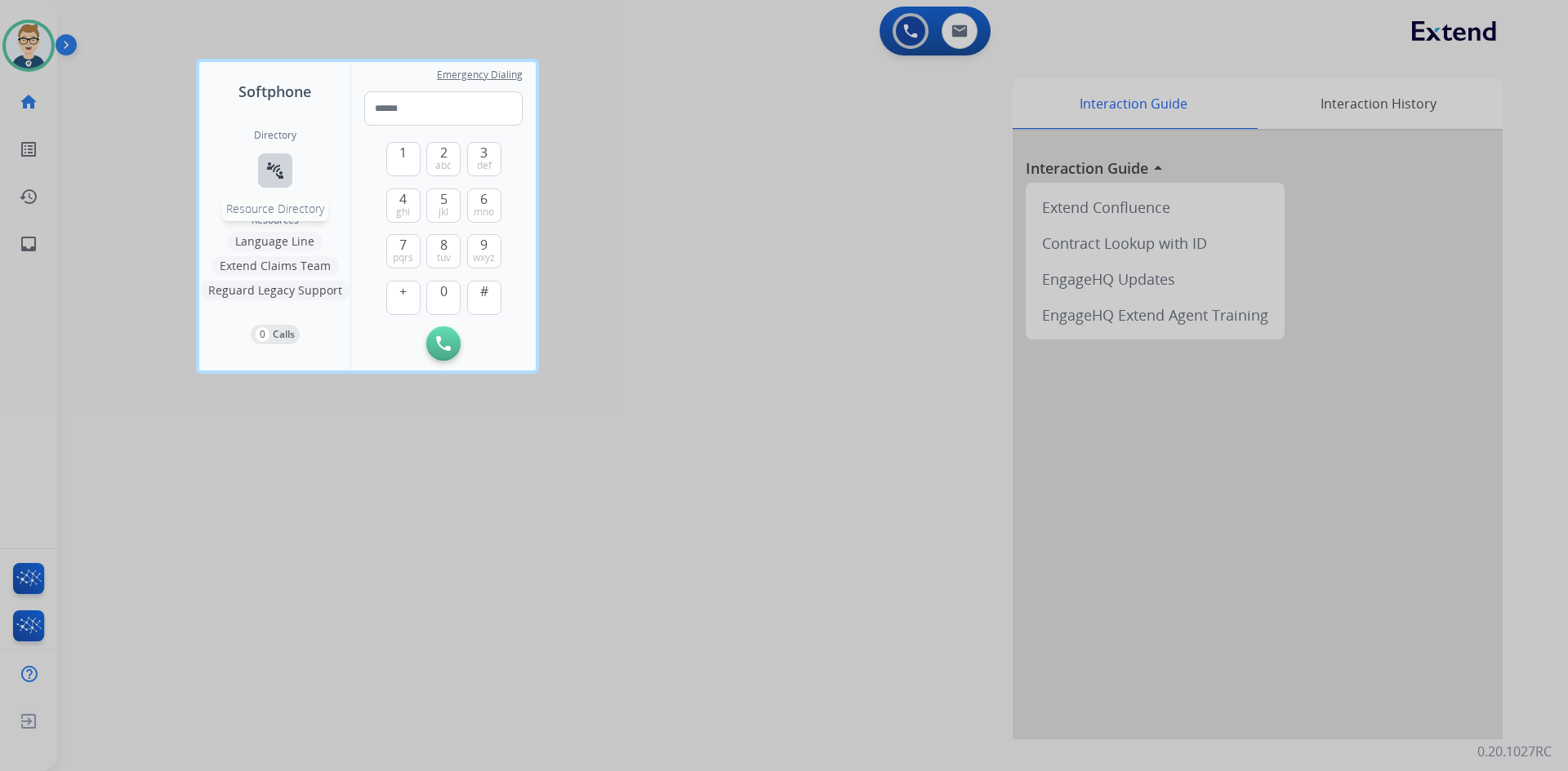
click at [275, 170] on mat-icon "connect_without_contact" at bounding box center [275, 171] width 20 height 20
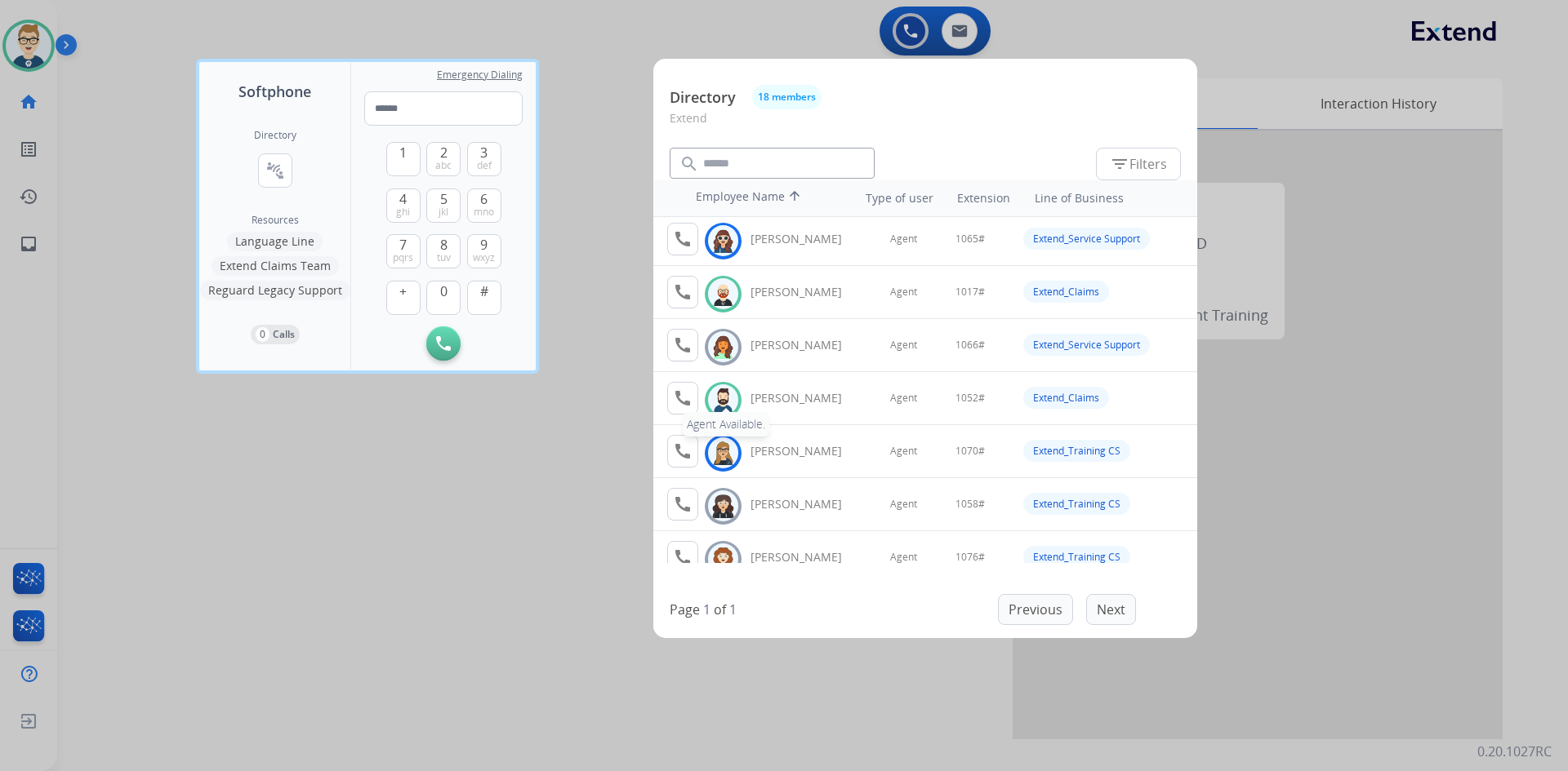
click at [685, 396] on mat-icon "call" at bounding box center [683, 398] width 20 height 20
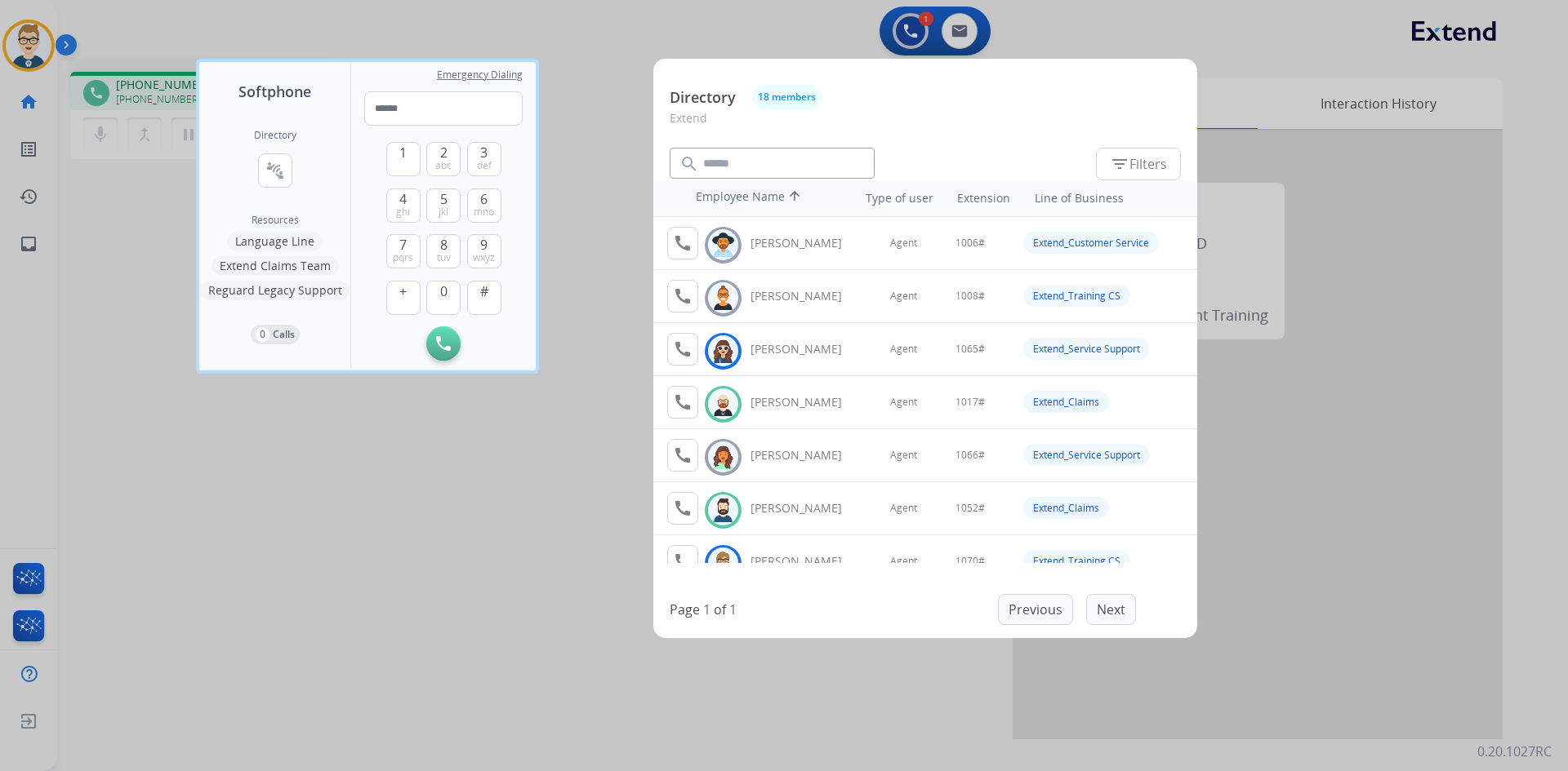
scroll to position [81, 0]
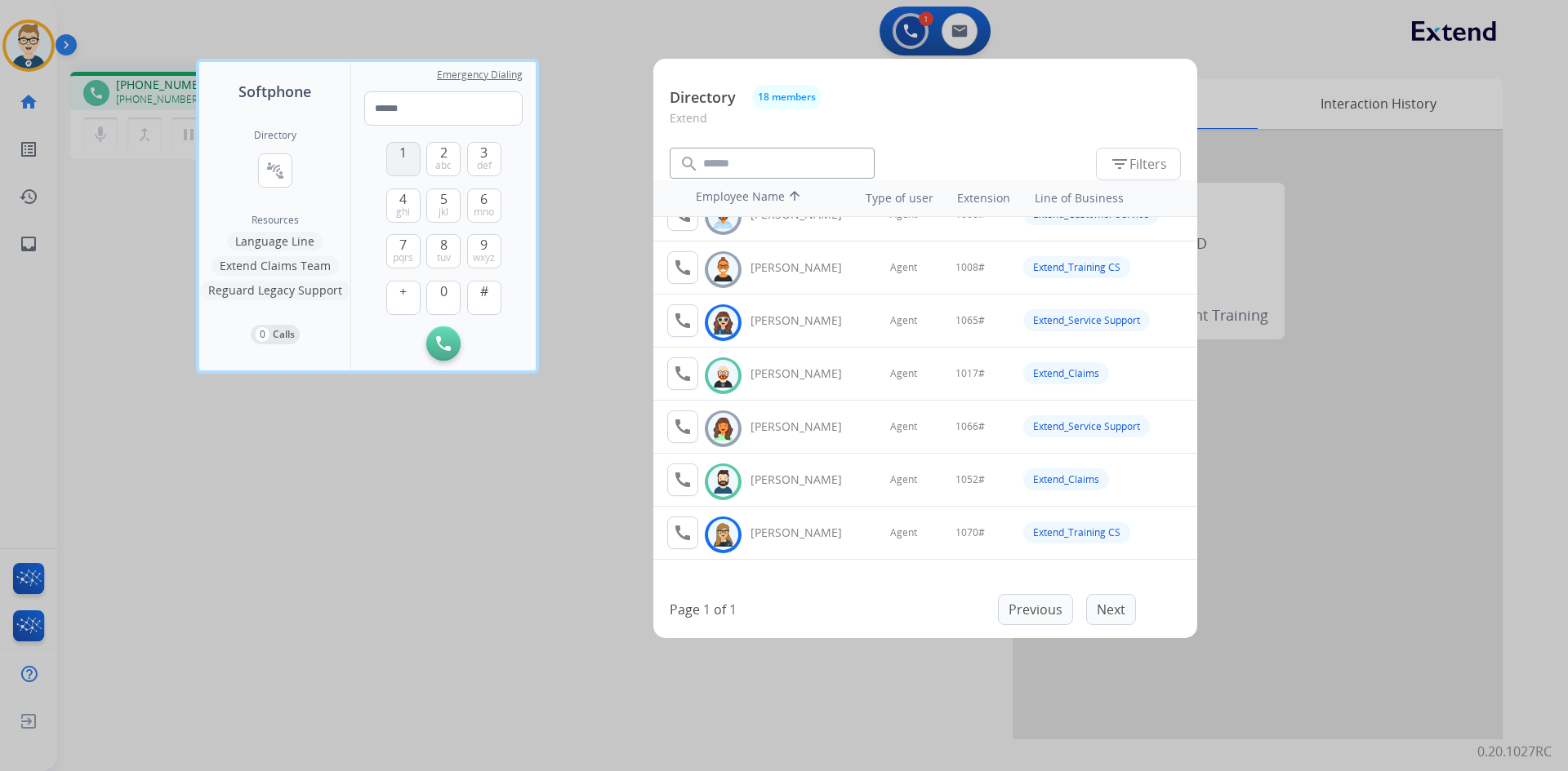
click at [401, 150] on span "1" at bounding box center [403, 153] width 7 height 20
click at [435, 295] on button "0" at bounding box center [443, 298] width 34 height 34
click at [436, 209] on button "5 jkl" at bounding box center [443, 206] width 34 height 34
click at [440, 149] on span "2" at bounding box center [443, 153] width 7 height 20
click at [488, 302] on button "#" at bounding box center [484, 298] width 34 height 34
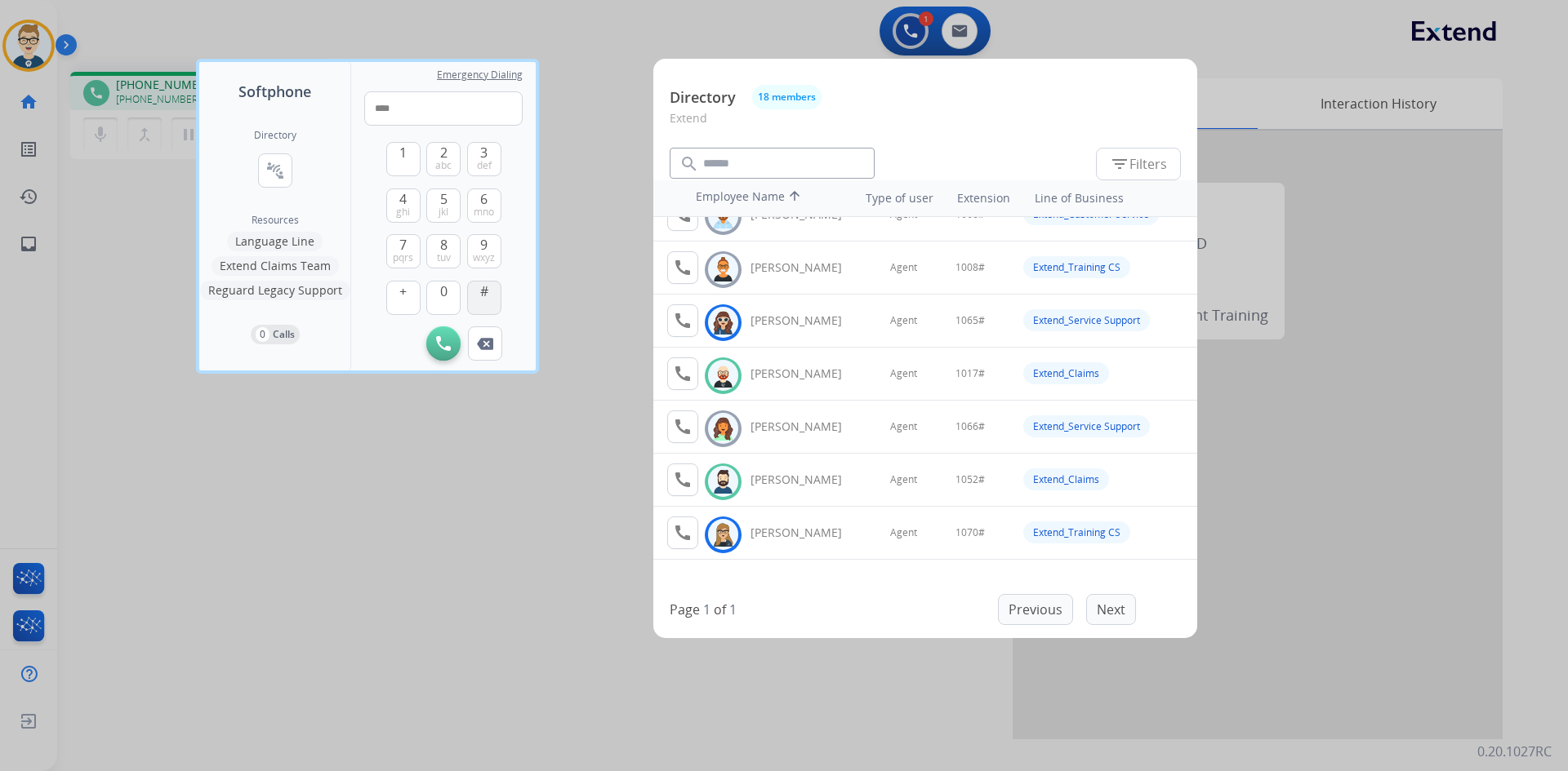
type input "*****"
click at [265, 482] on div at bounding box center [784, 386] width 1568 height 771
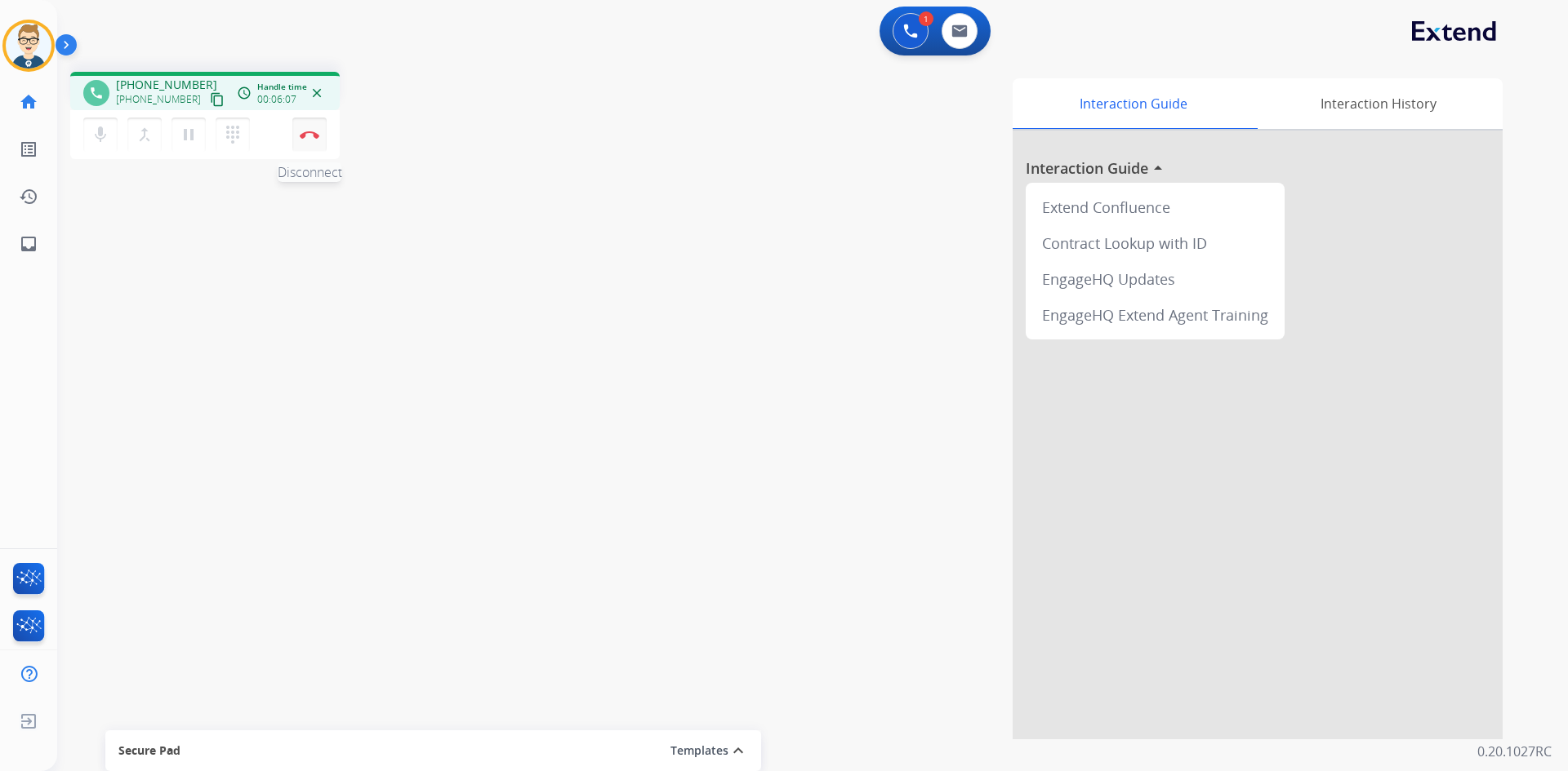
click at [319, 130] on button "Disconnect" at bounding box center [310, 135] width 34 height 34
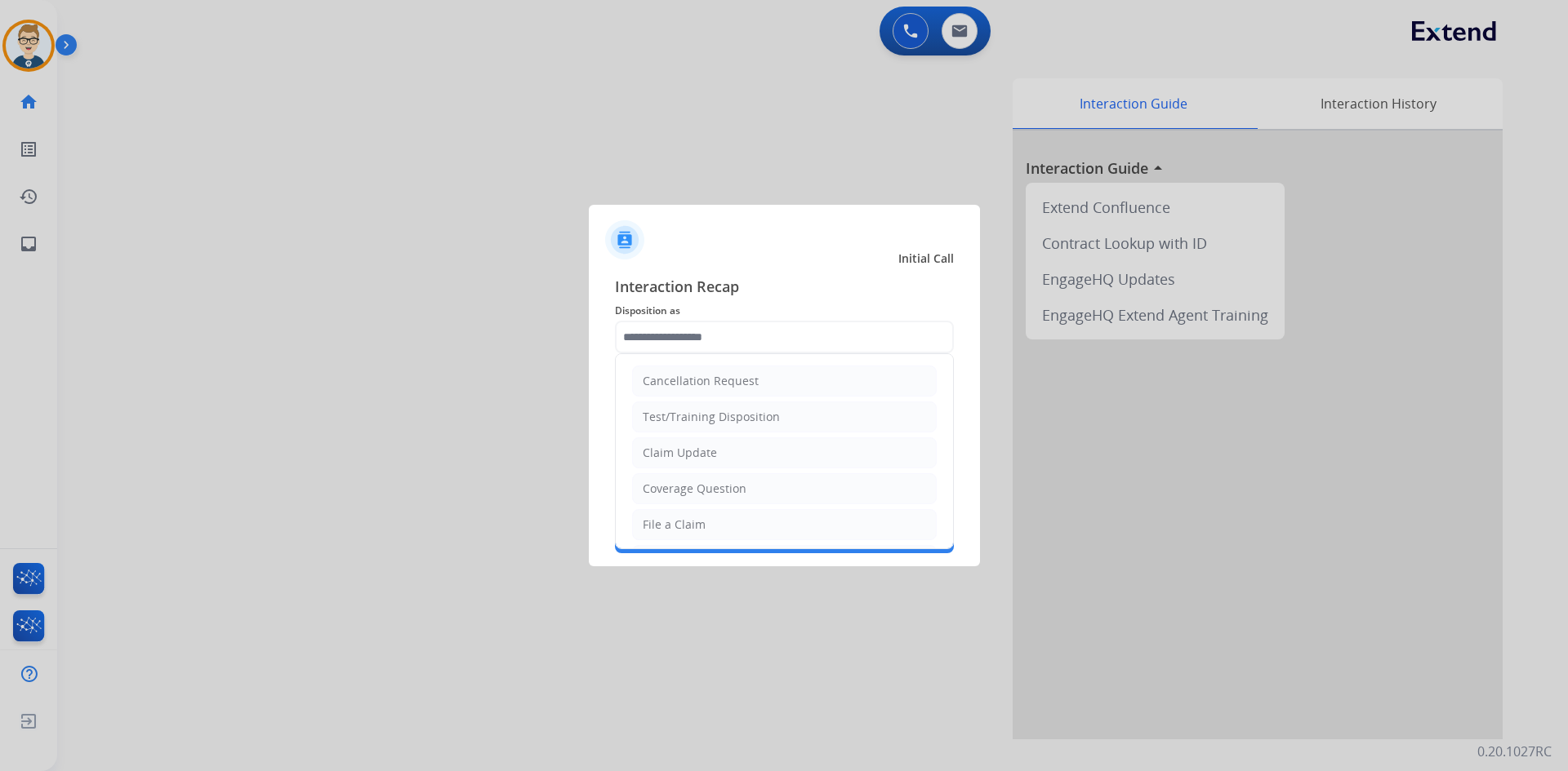
click at [677, 338] on input "text" at bounding box center [784, 337] width 339 height 33
click at [685, 458] on div "Claim Update" at bounding box center [679, 453] width 74 height 16
type input "**********"
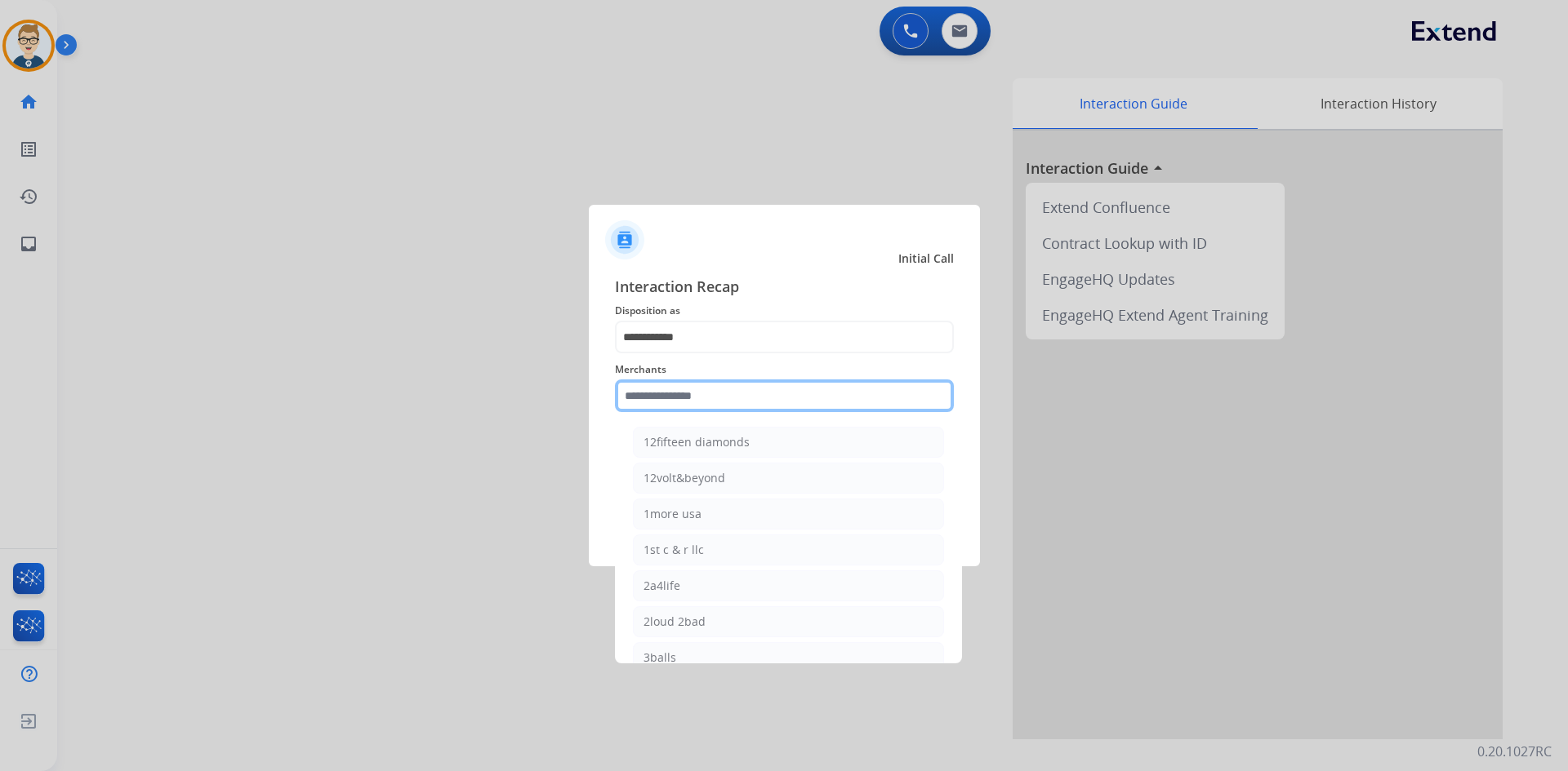
click at [734, 400] on input "text" at bounding box center [784, 395] width 339 height 33
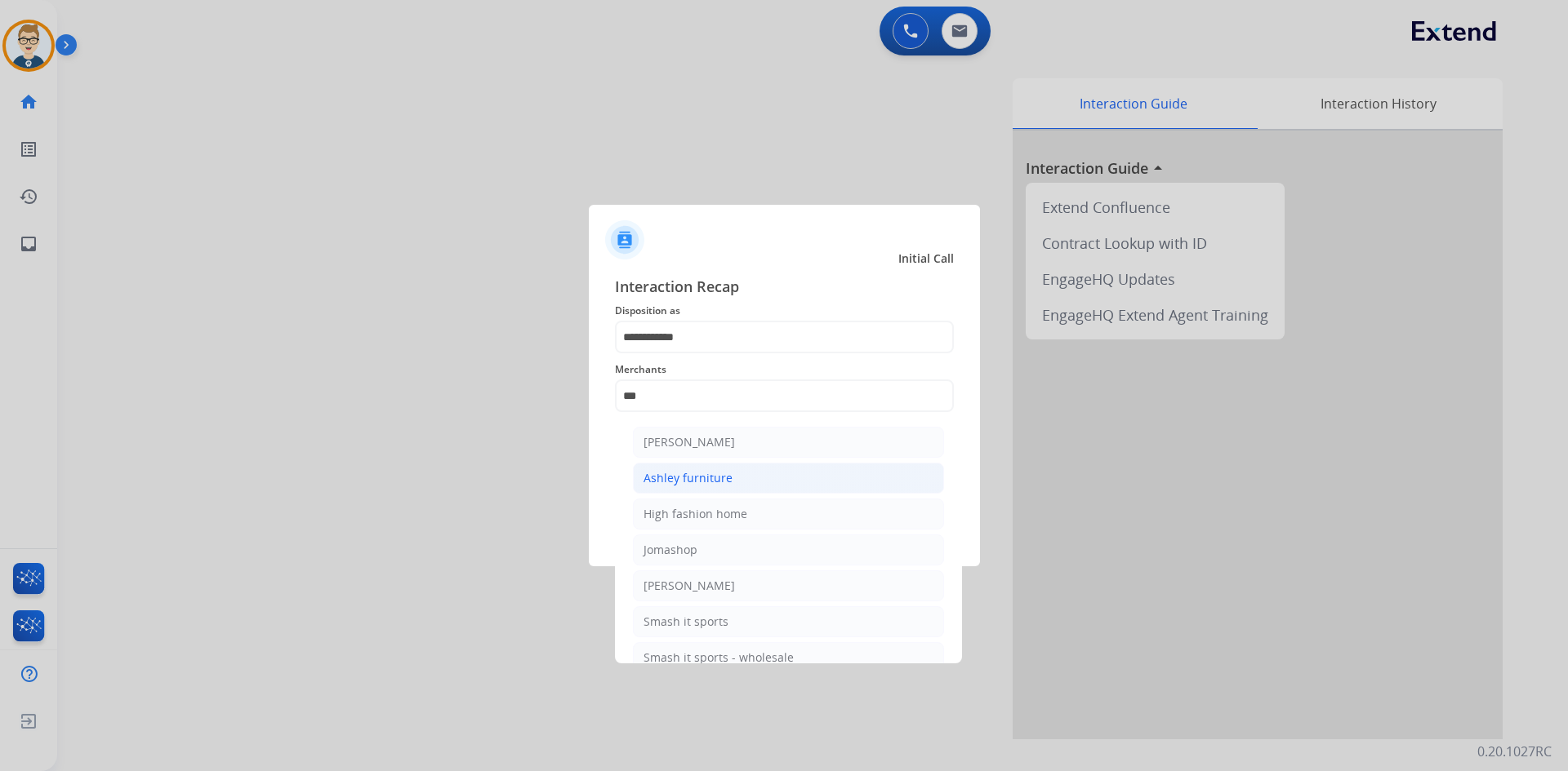
click at [725, 472] on div "Ashley furniture" at bounding box center [687, 478] width 89 height 16
type input "**********"
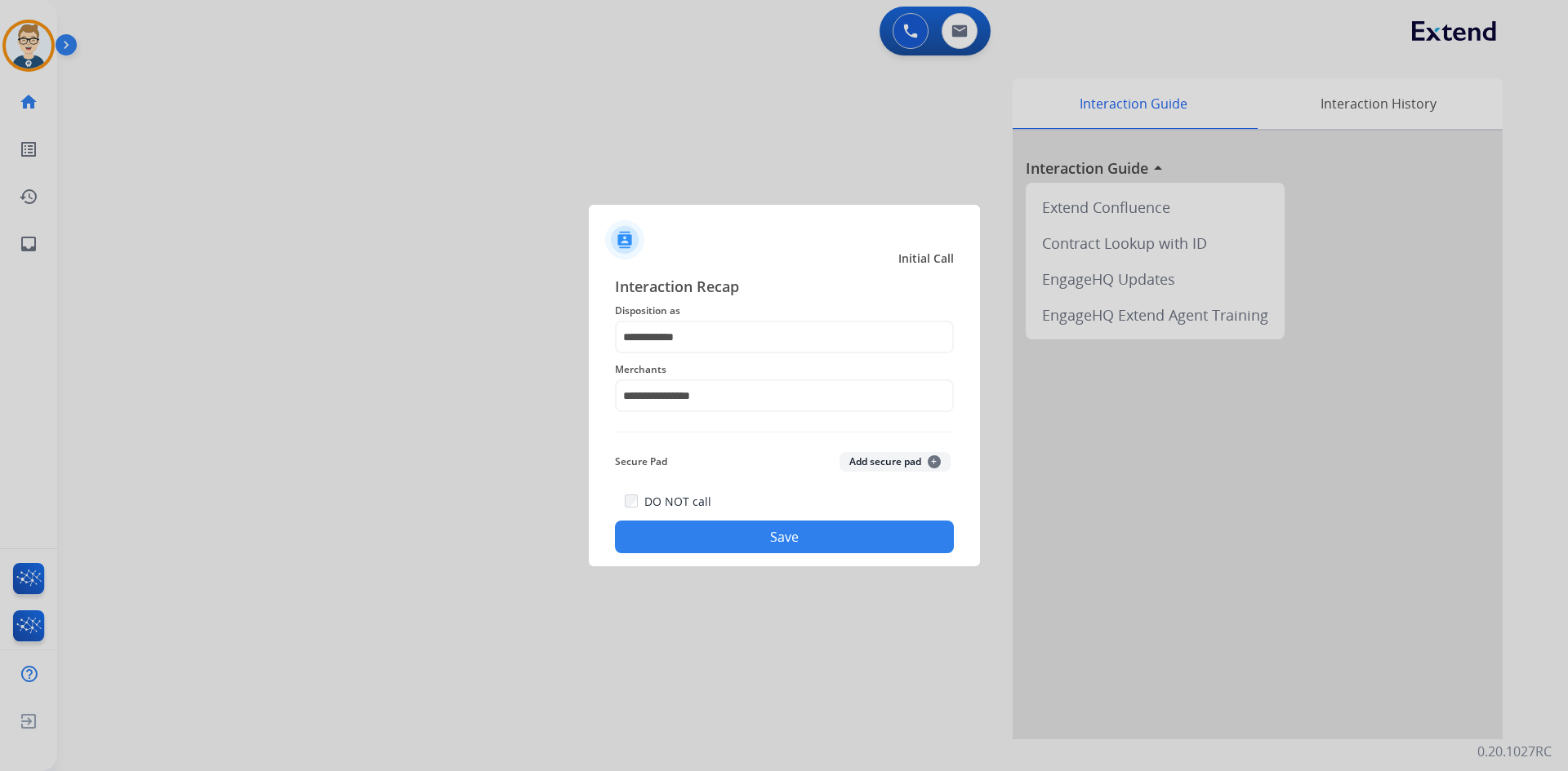
click at [718, 531] on button "Save" at bounding box center [784, 537] width 339 height 33
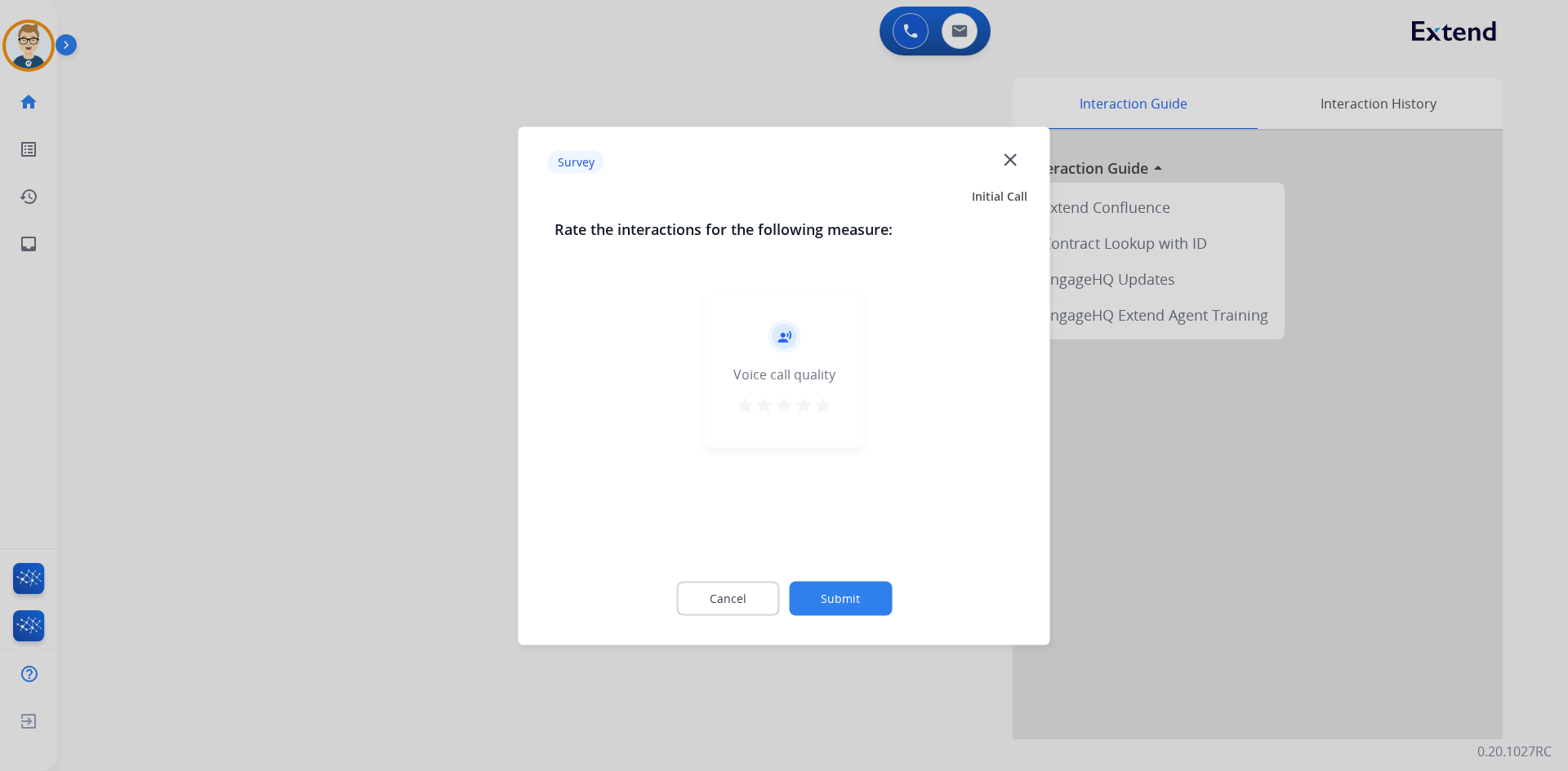
click at [822, 404] on mat-icon "star" at bounding box center [823, 405] width 20 height 20
click at [819, 591] on button "Submit" at bounding box center [840, 599] width 103 height 34
